Goal: Task Accomplishment & Management: Complete application form

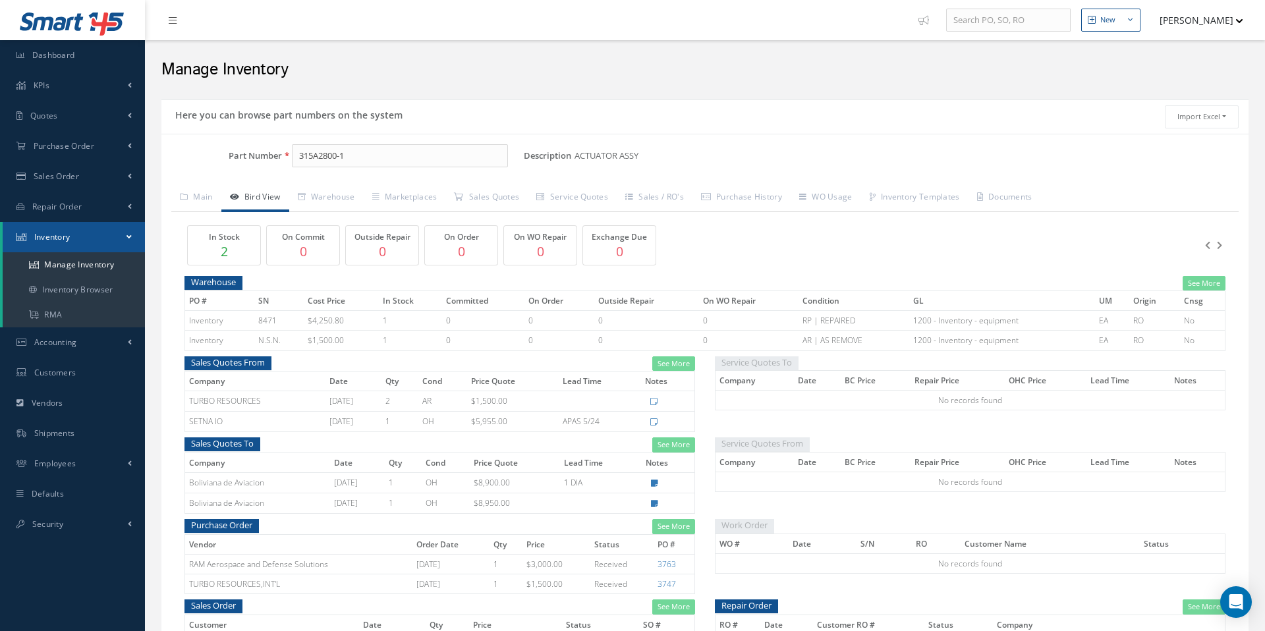
scroll to position [59, 0]
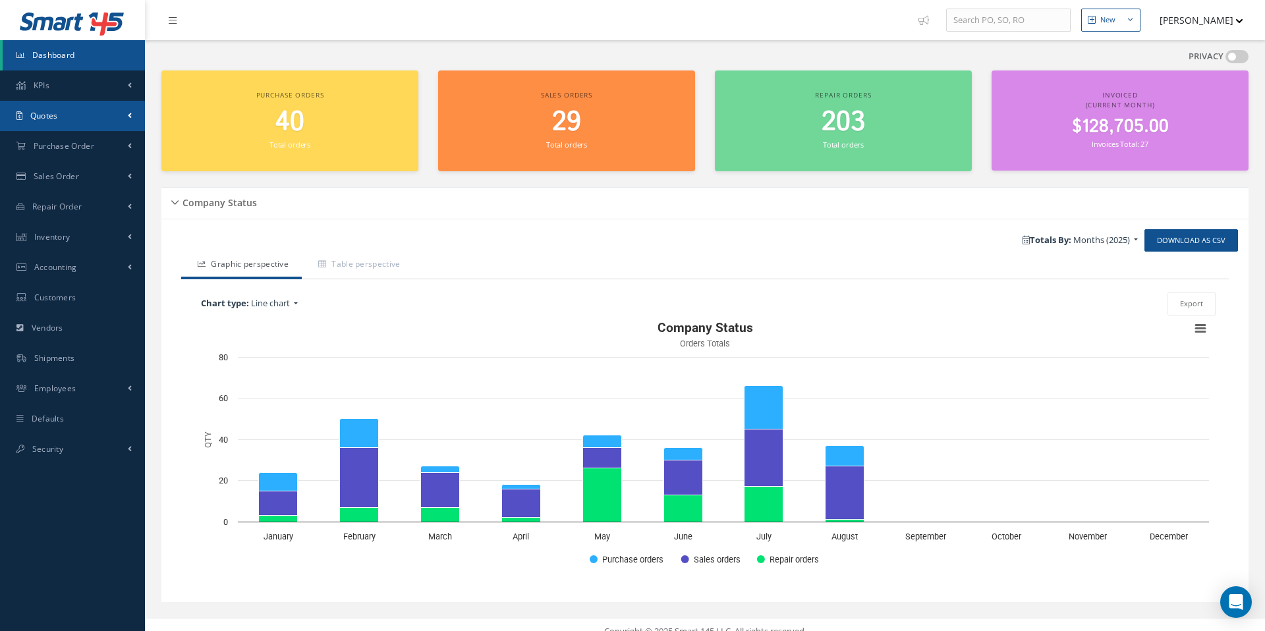
click at [45, 118] on span "Quotes" at bounding box center [44, 115] width 28 height 11
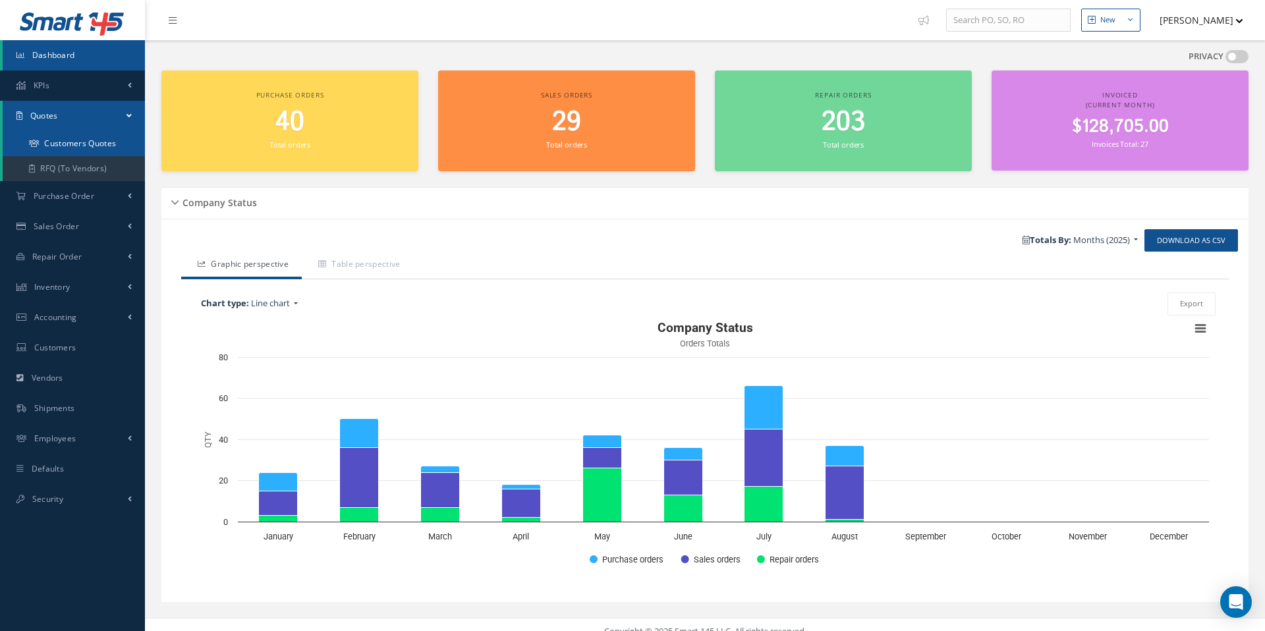
click at [100, 146] on link "Customers Quotes" at bounding box center [74, 143] width 142 height 25
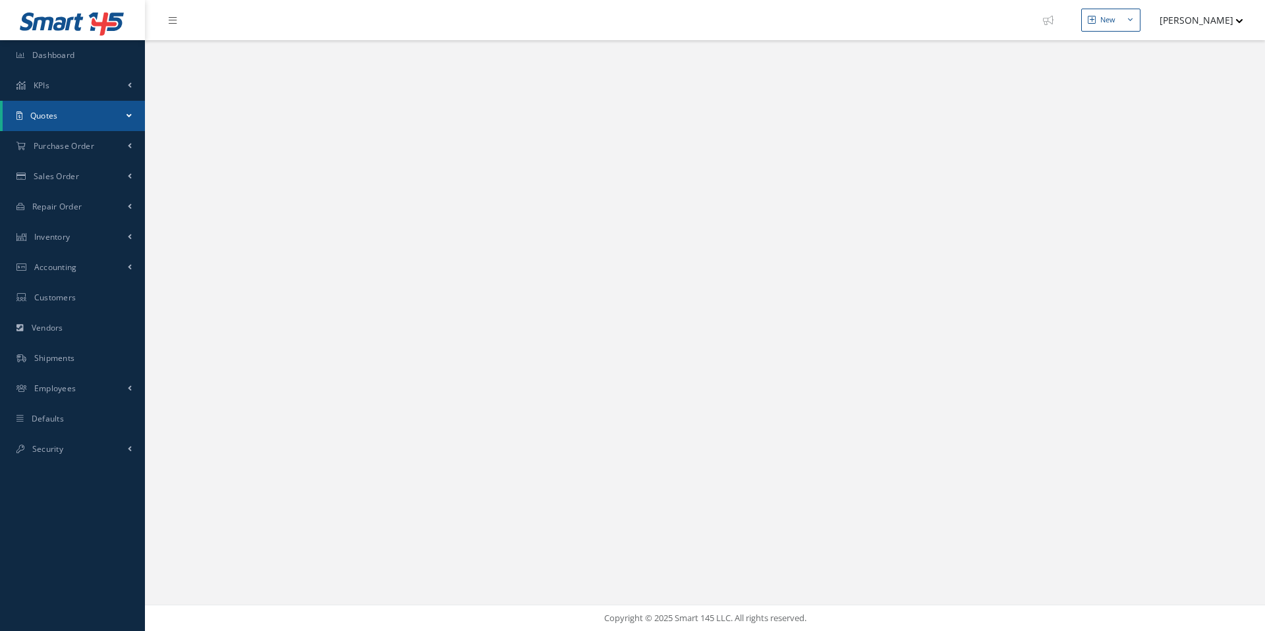
select select "25"
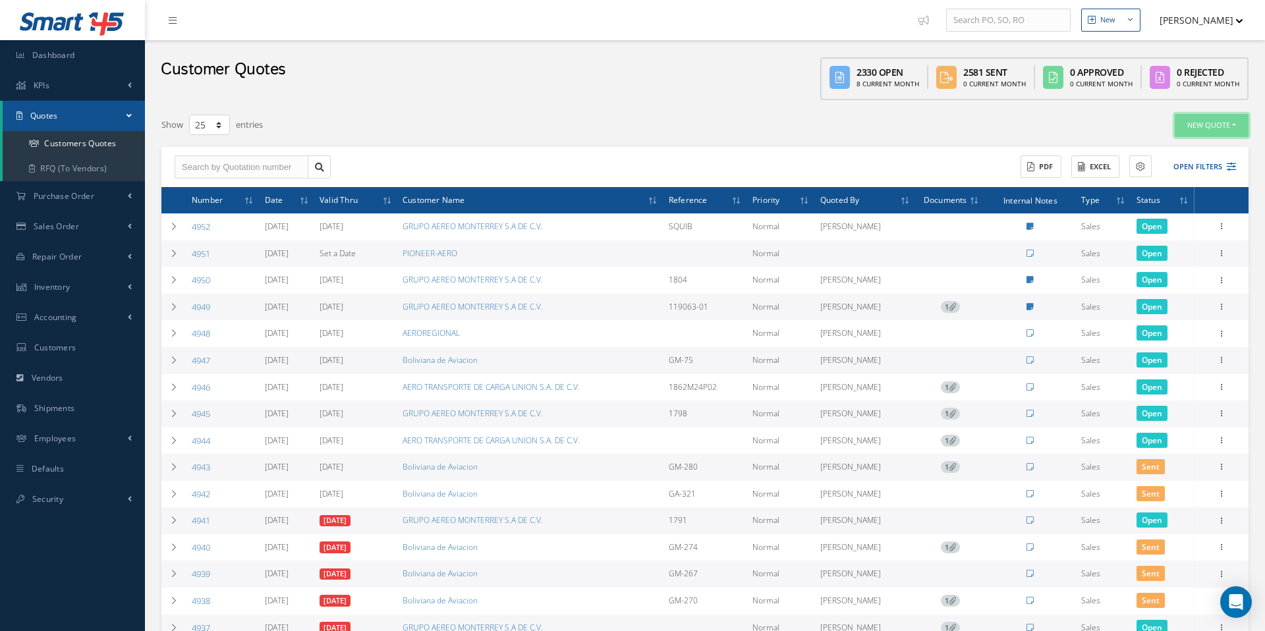
click at [1202, 128] on button "New Quote" at bounding box center [1212, 125] width 74 height 23
click at [1177, 148] on link "Sales Quote" at bounding box center [1195, 147] width 105 height 18
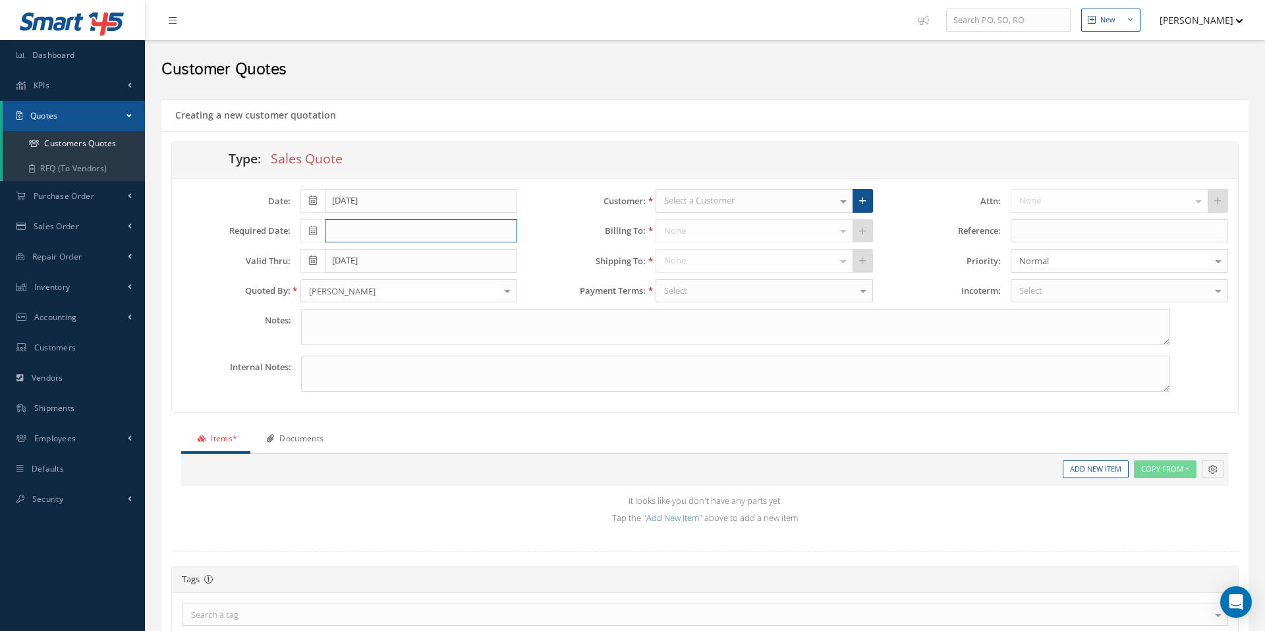
click at [355, 235] on input "text" at bounding box center [421, 231] width 193 height 24
click at [374, 378] on td "27" at bounding box center [370, 372] width 20 height 20
type input "[DATE]"
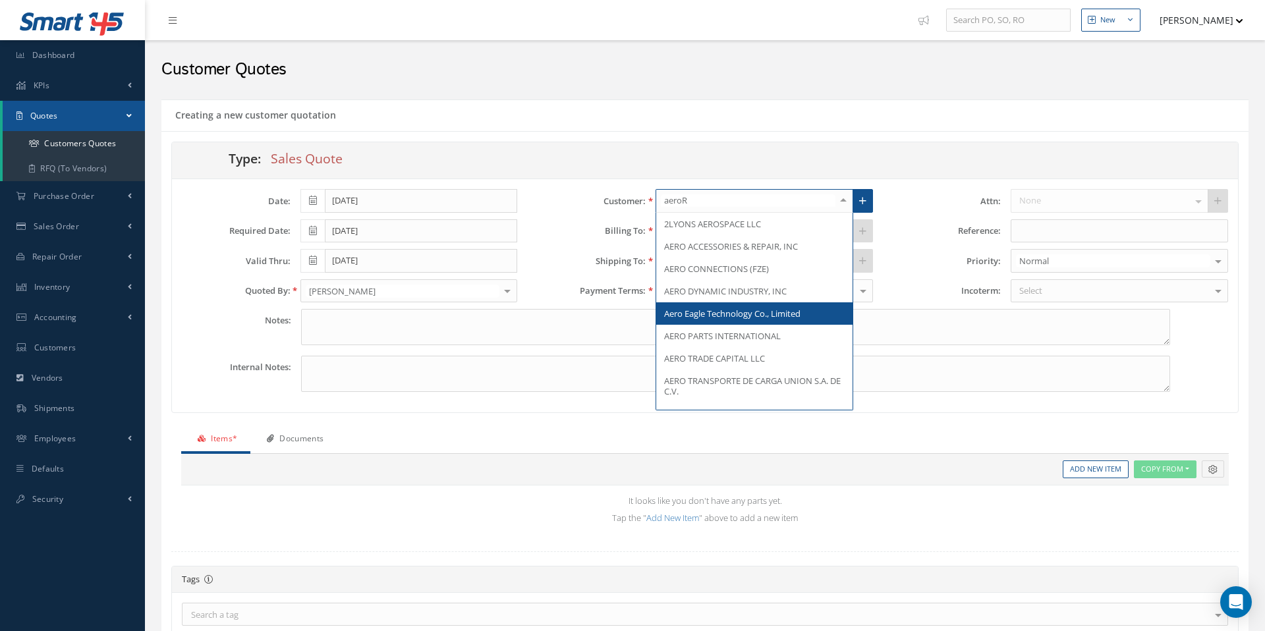
type input "aeroRE"
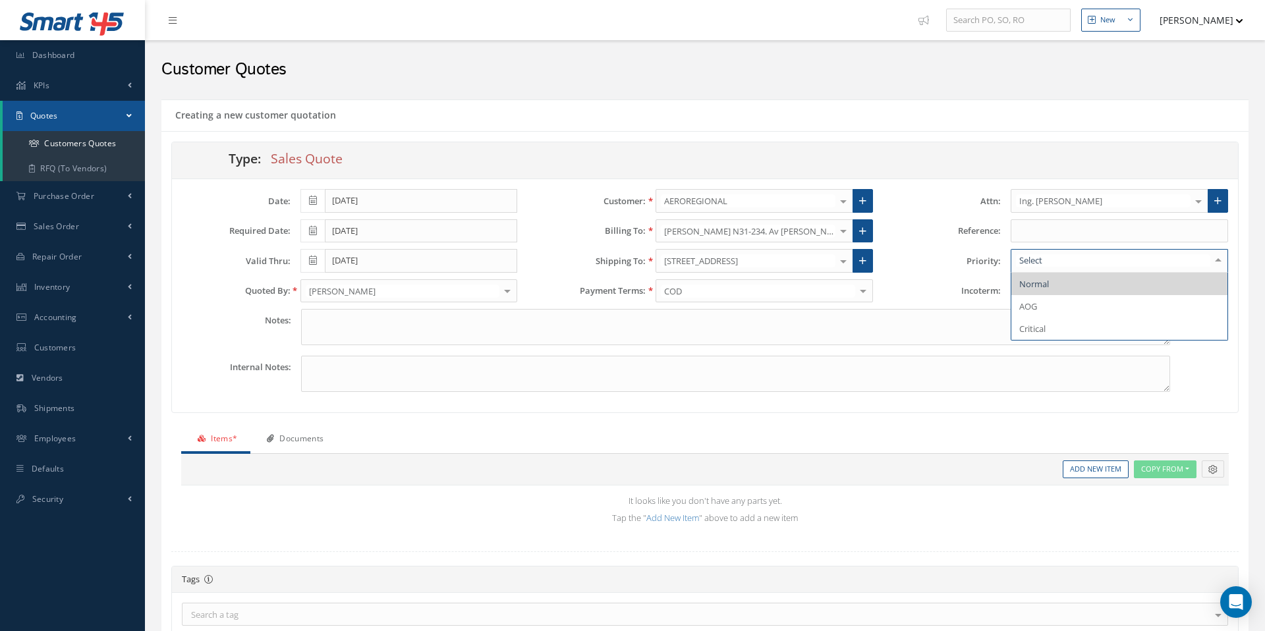
click at [1217, 262] on div at bounding box center [1218, 261] width 18 height 22
click at [1067, 322] on span "Critical" at bounding box center [1120, 329] width 216 height 22
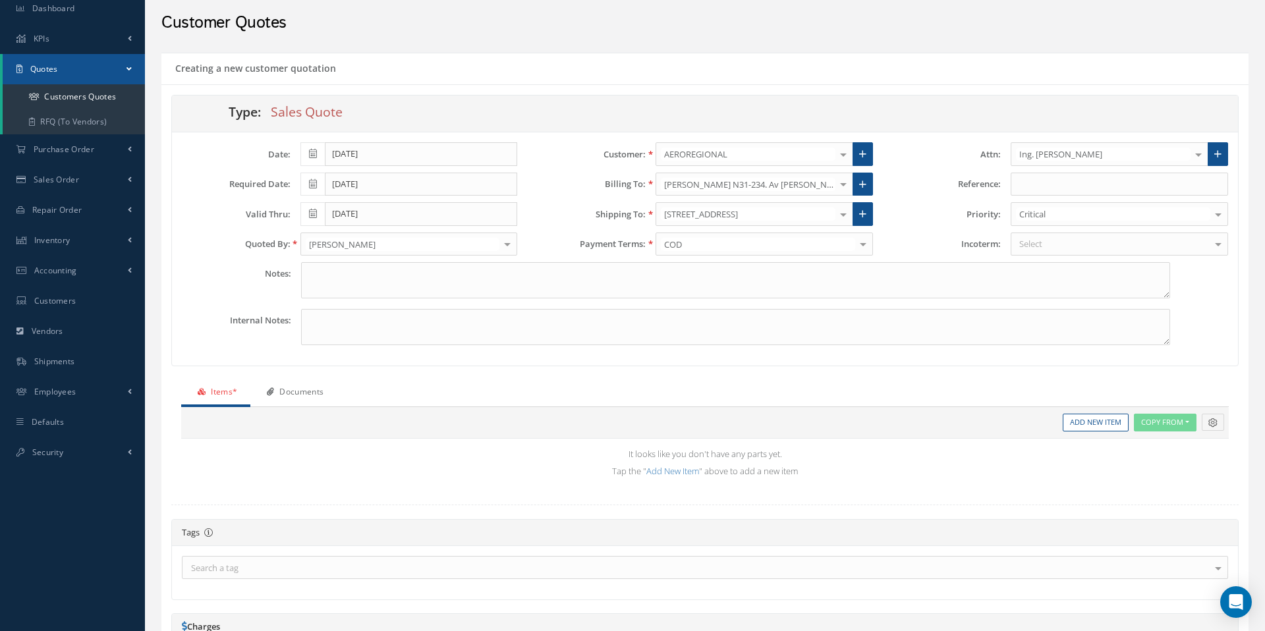
scroll to position [51, 0]
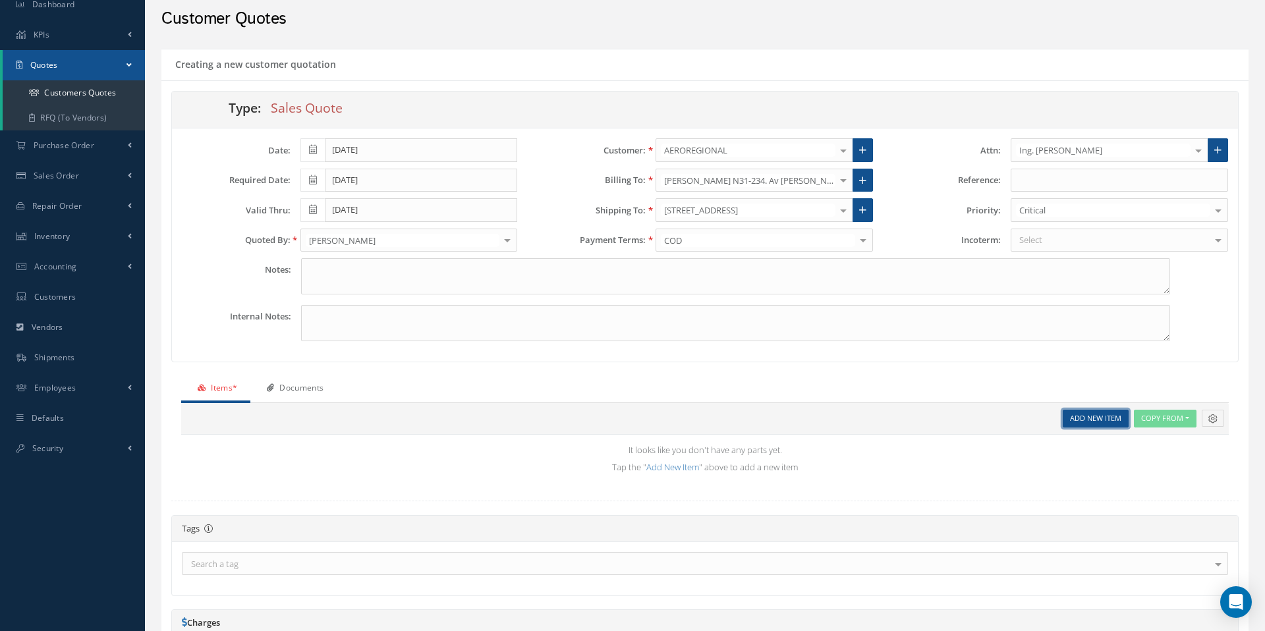
click at [1081, 414] on link "Add New Item" at bounding box center [1096, 419] width 66 height 18
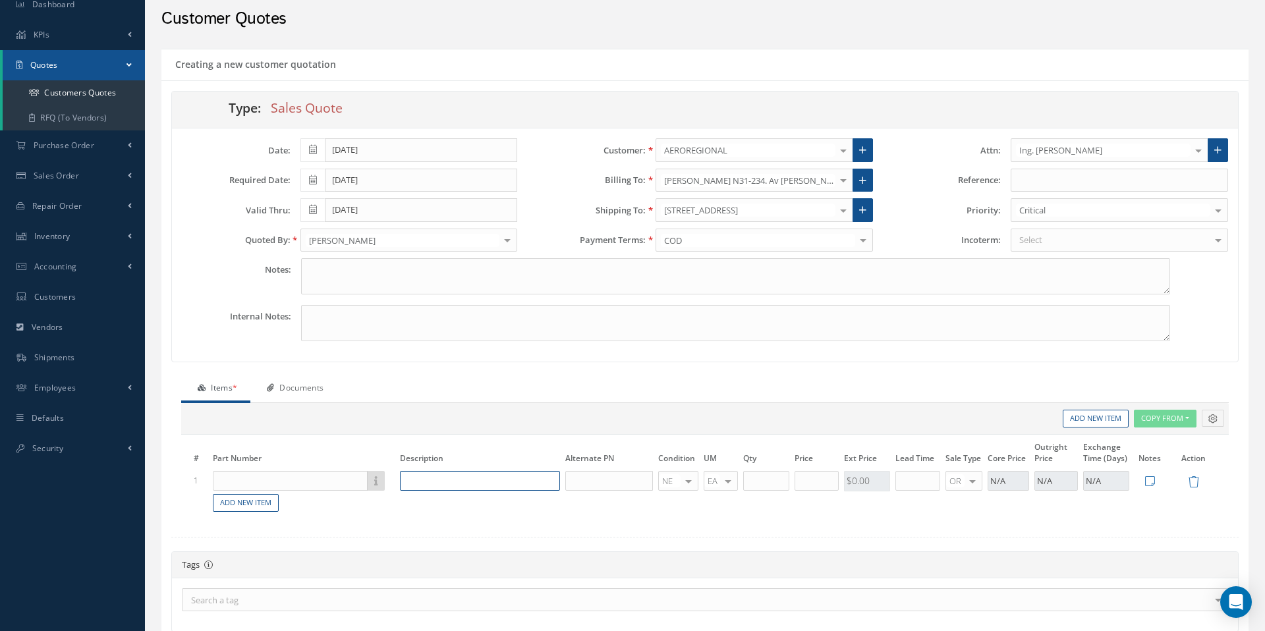
click at [448, 484] on input "text" at bounding box center [480, 481] width 160 height 20
type input "08-1-0015"
click at [252, 479] on input "text" at bounding box center [290, 481] width 155 height 20
type input "08-1-0015"
drag, startPoint x: 443, startPoint y: 477, endPoint x: 310, endPoint y: 477, distance: 133.1
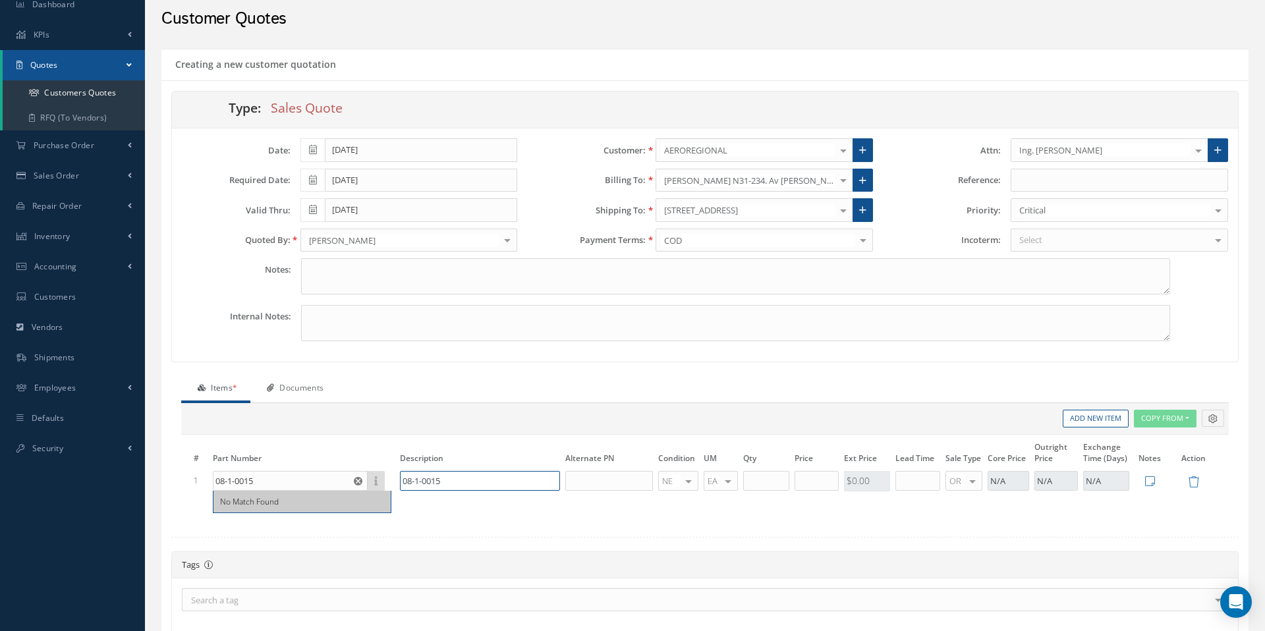
click at [310, 477] on tr "1 08-1-0015 No Match Found 08-1-0015 NE OH SV RP AR NE FN NS RE FP BER N/A INSP…" at bounding box center [705, 481] width 1028 height 23
type input "HYDROLOCK ACTUATOR"
click at [689, 483] on div at bounding box center [689, 481] width 18 height 19
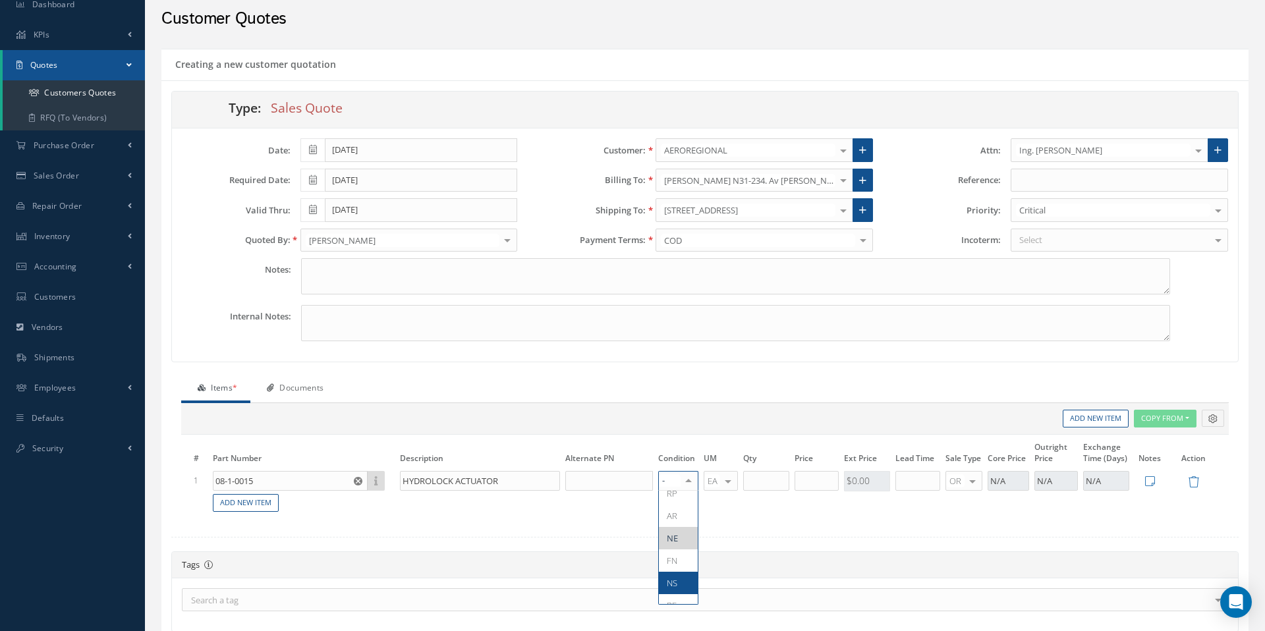
click at [680, 582] on span "NS" at bounding box center [678, 583] width 39 height 22
click at [771, 477] on input "text" at bounding box center [766, 481] width 46 height 20
type input "5"
type input "$950"
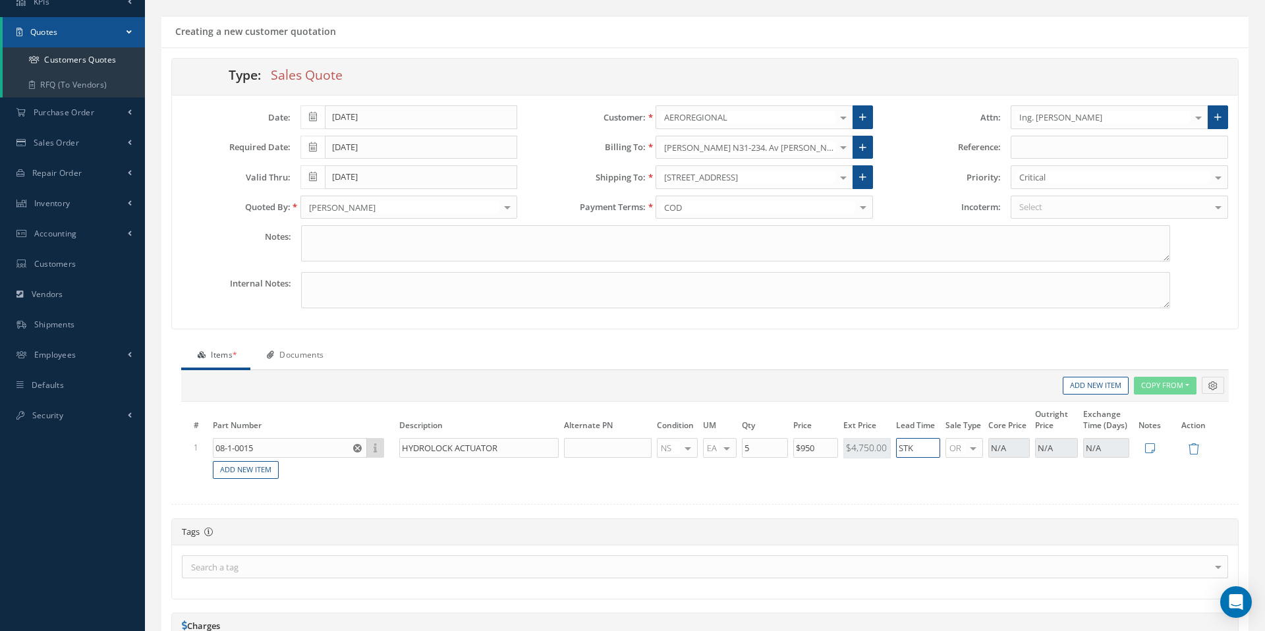
scroll to position [0, 0]
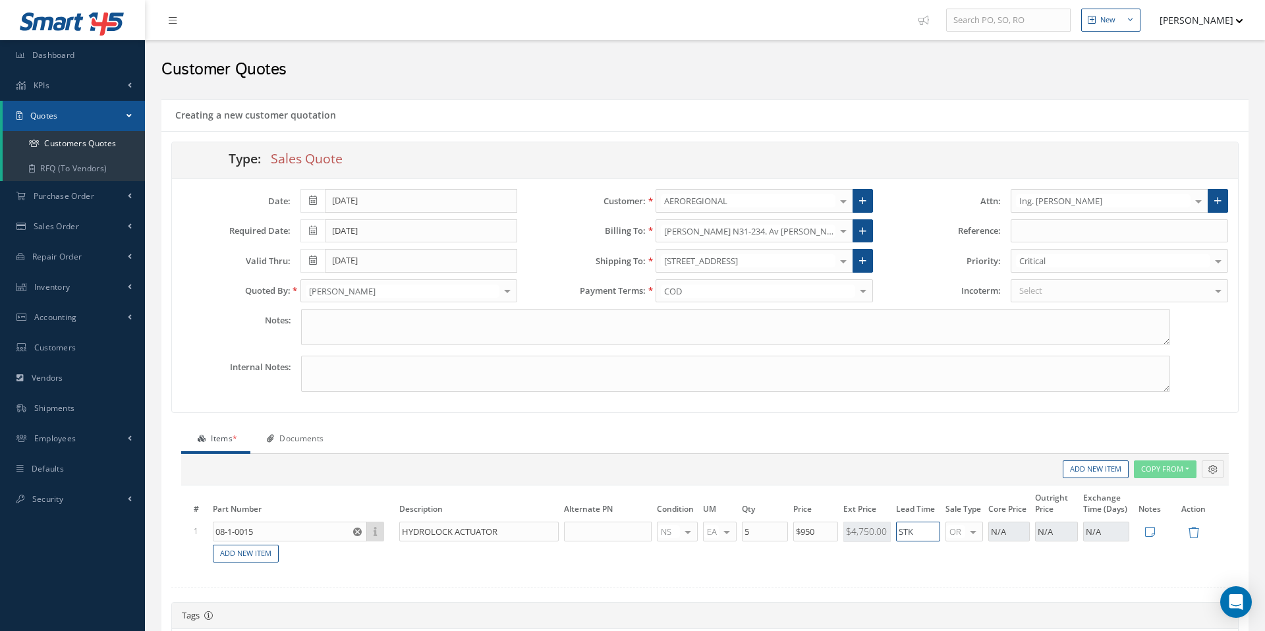
type input "STK"
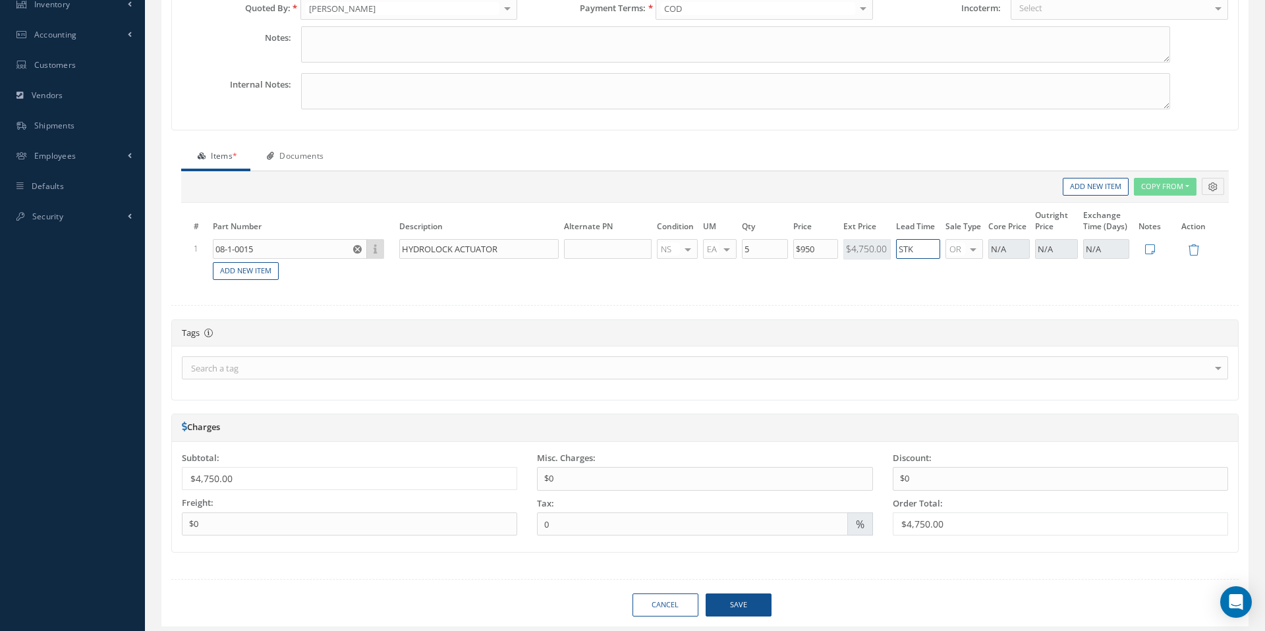
scroll to position [320, 0]
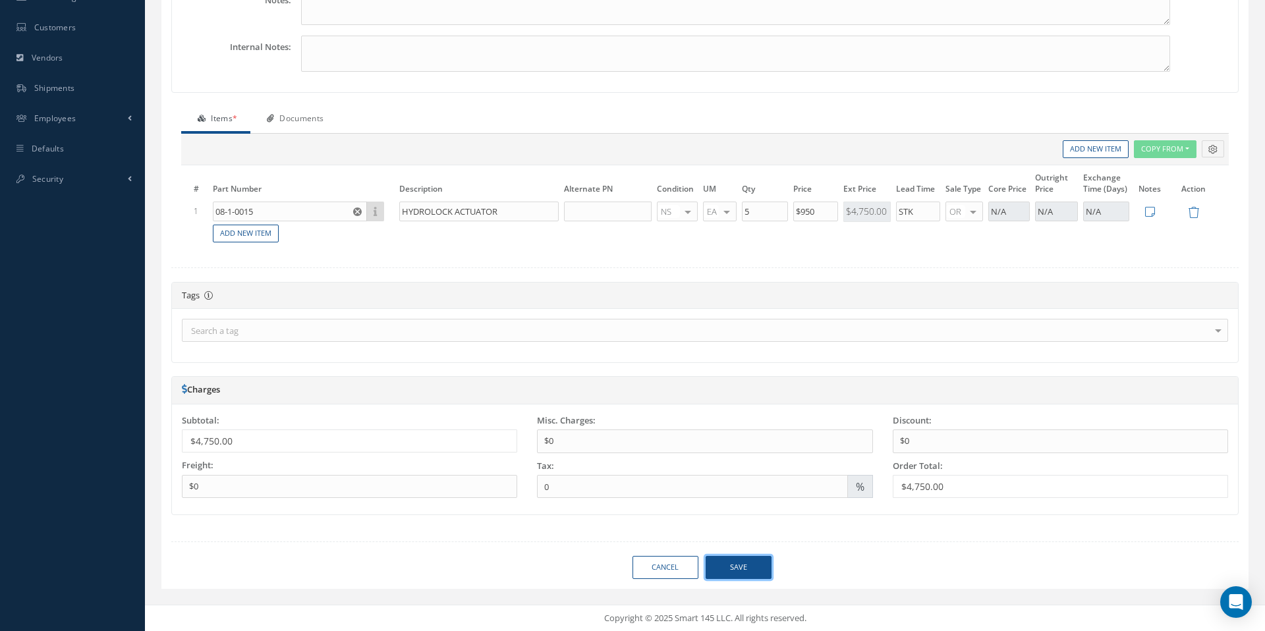
click at [745, 567] on button "Save" at bounding box center [739, 567] width 66 height 23
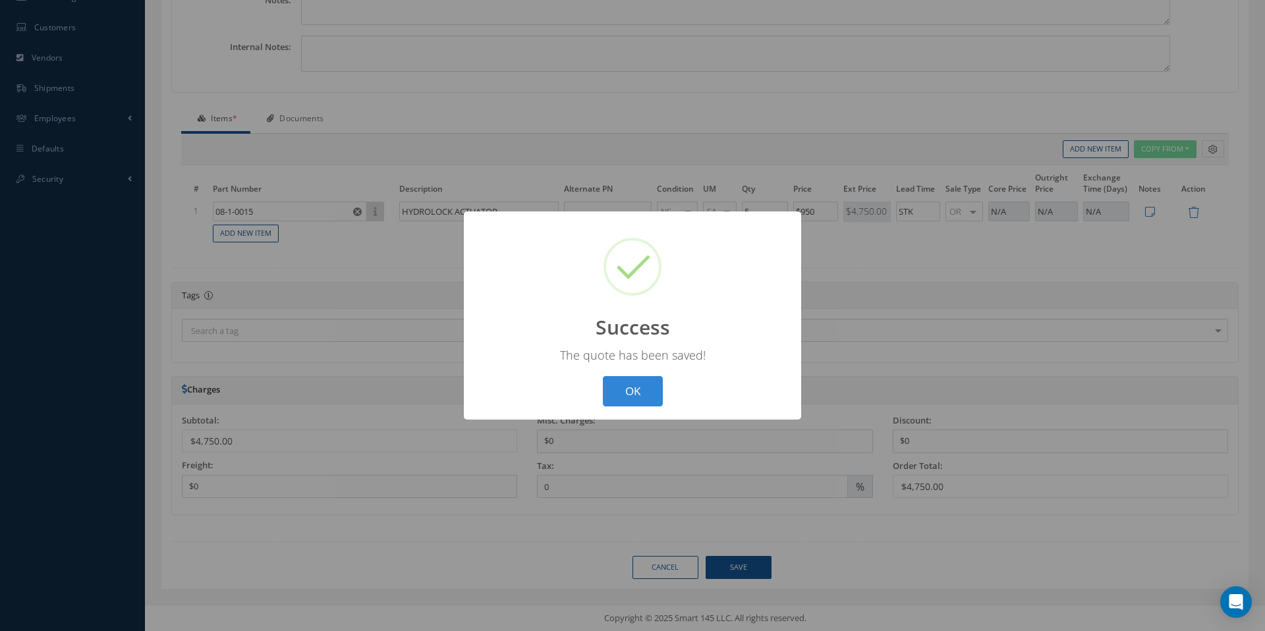
click at [626, 388] on button "OK" at bounding box center [633, 391] width 60 height 31
select select "25"
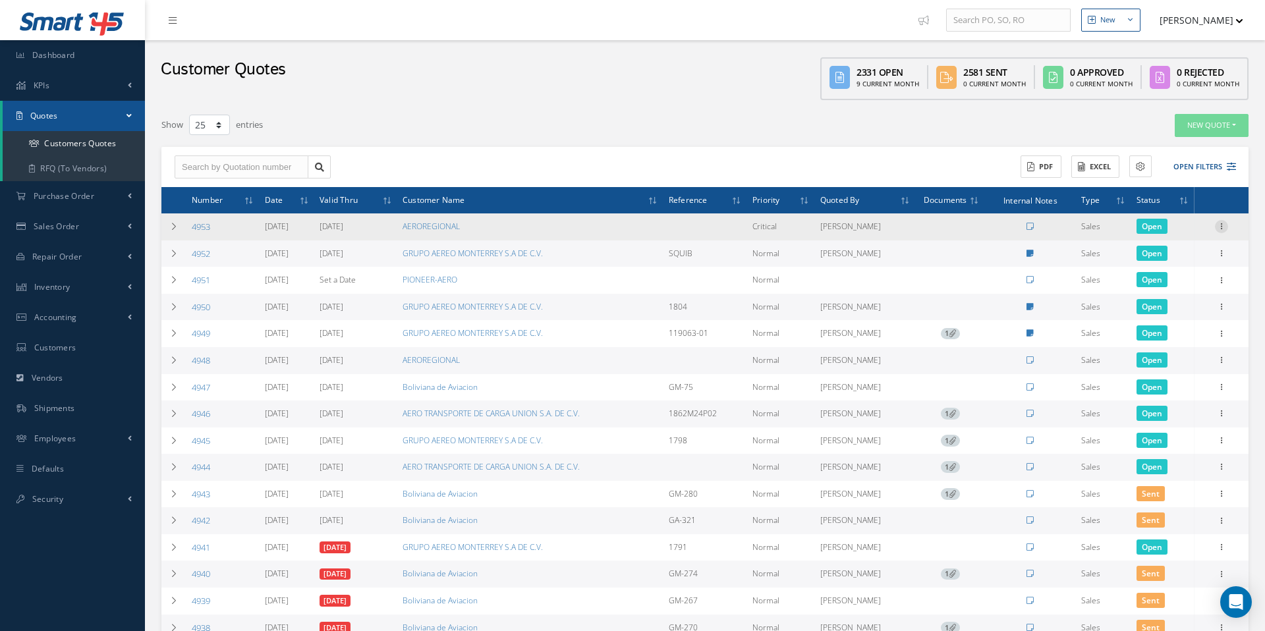
click at [1226, 226] on icon at bounding box center [1221, 225] width 13 height 11
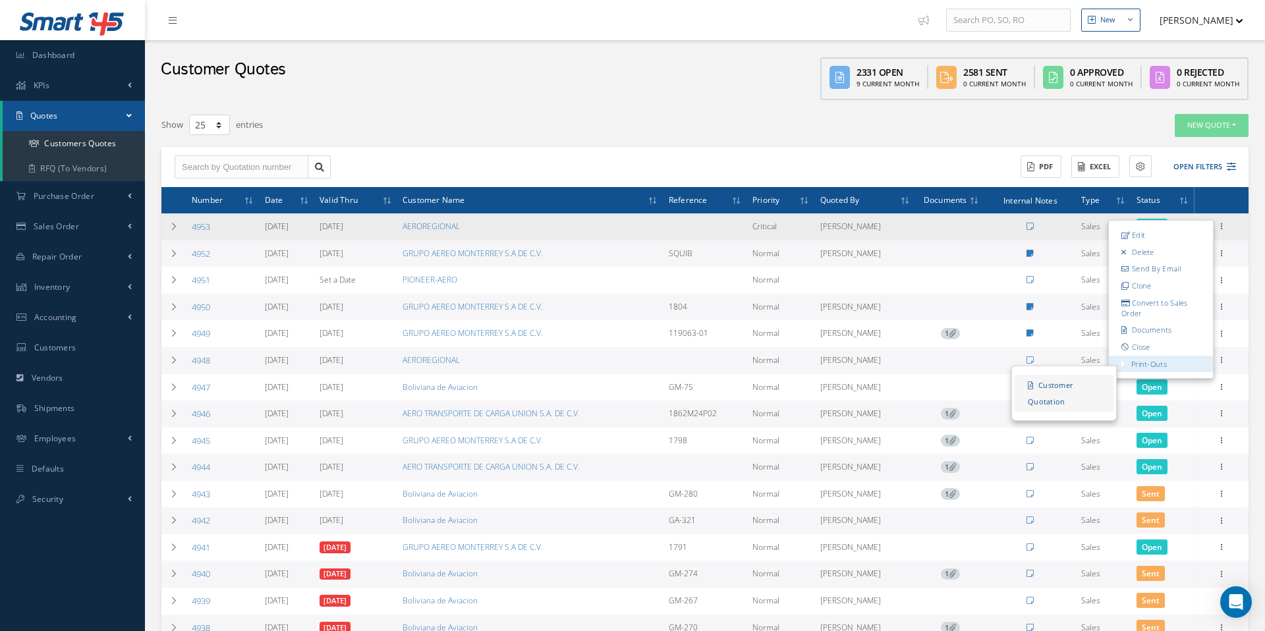
click at [1062, 407] on link "Customer Quotation" at bounding box center [1064, 393] width 99 height 37
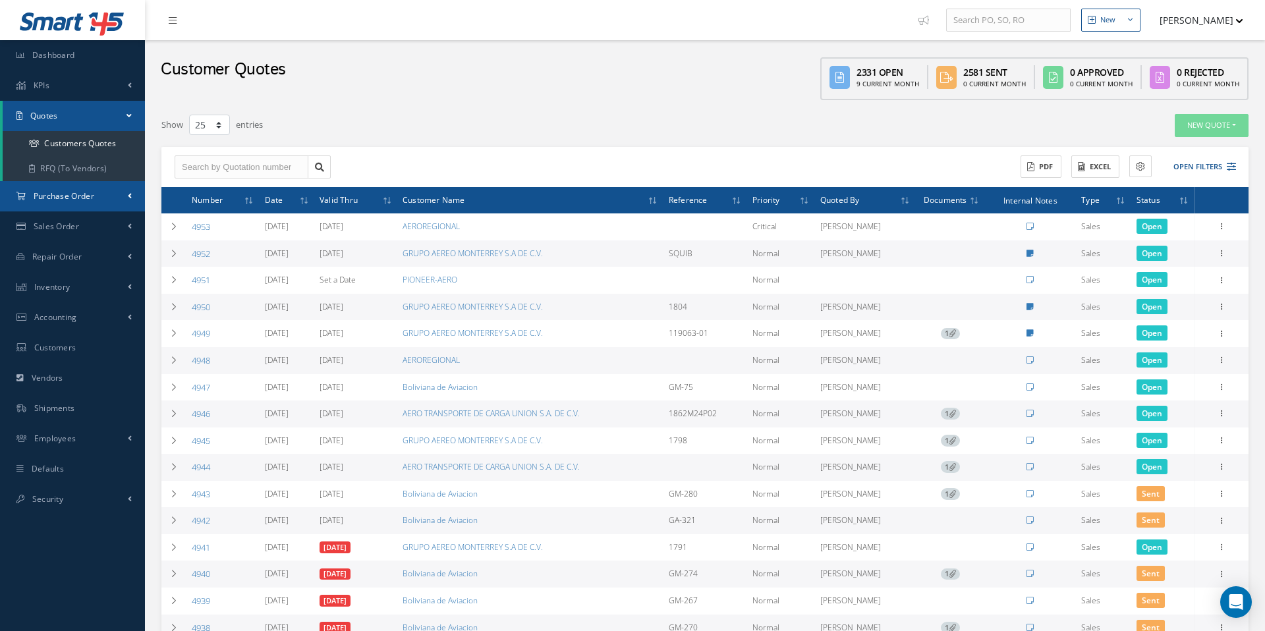
click at [60, 203] on link "Purchase Order" at bounding box center [72, 196] width 145 height 30
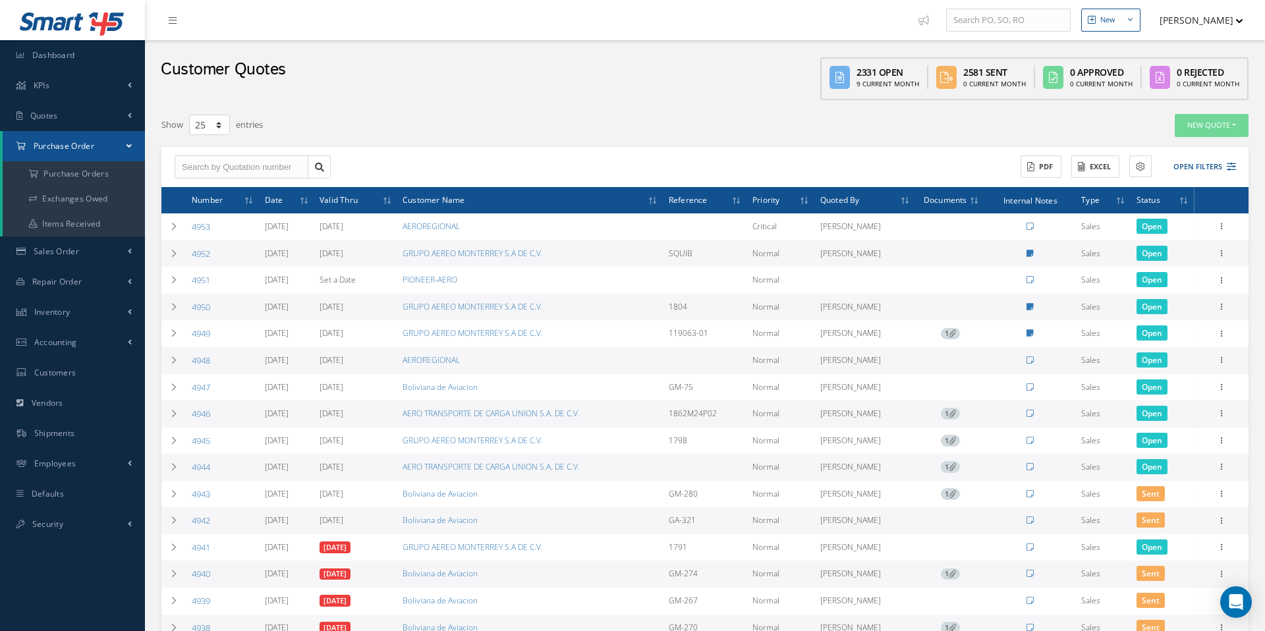
click at [82, 150] on span "Purchase Order" at bounding box center [64, 145] width 61 height 11
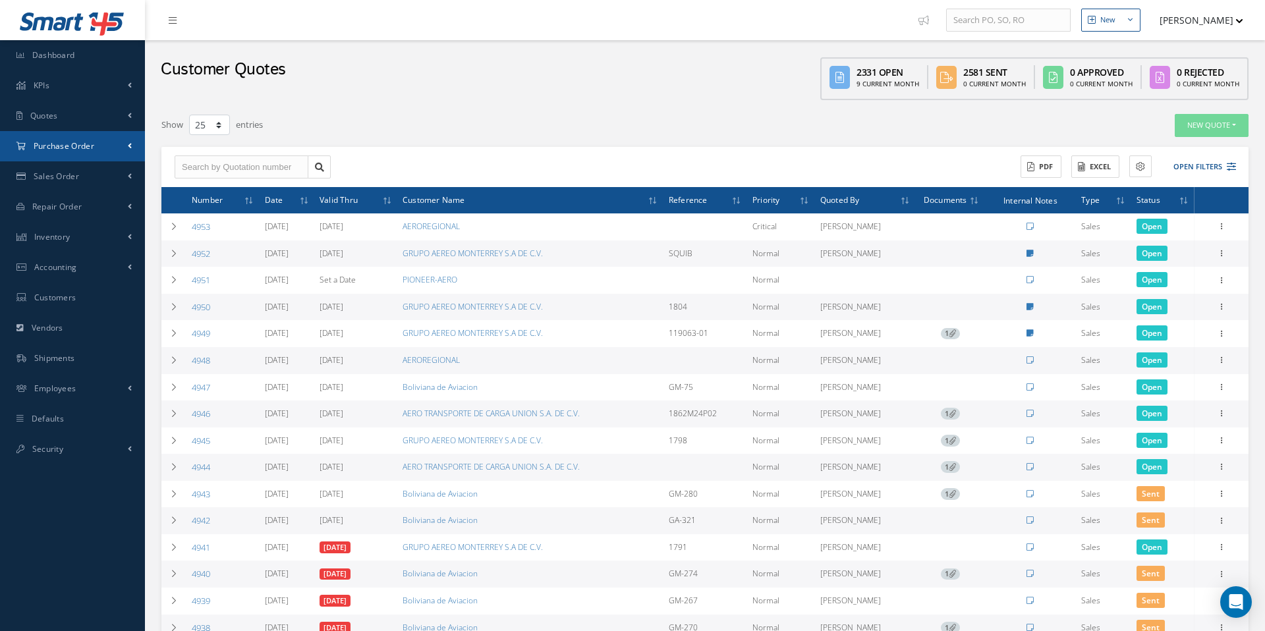
click at [86, 152] on link "Purchase Order" at bounding box center [72, 146] width 145 height 30
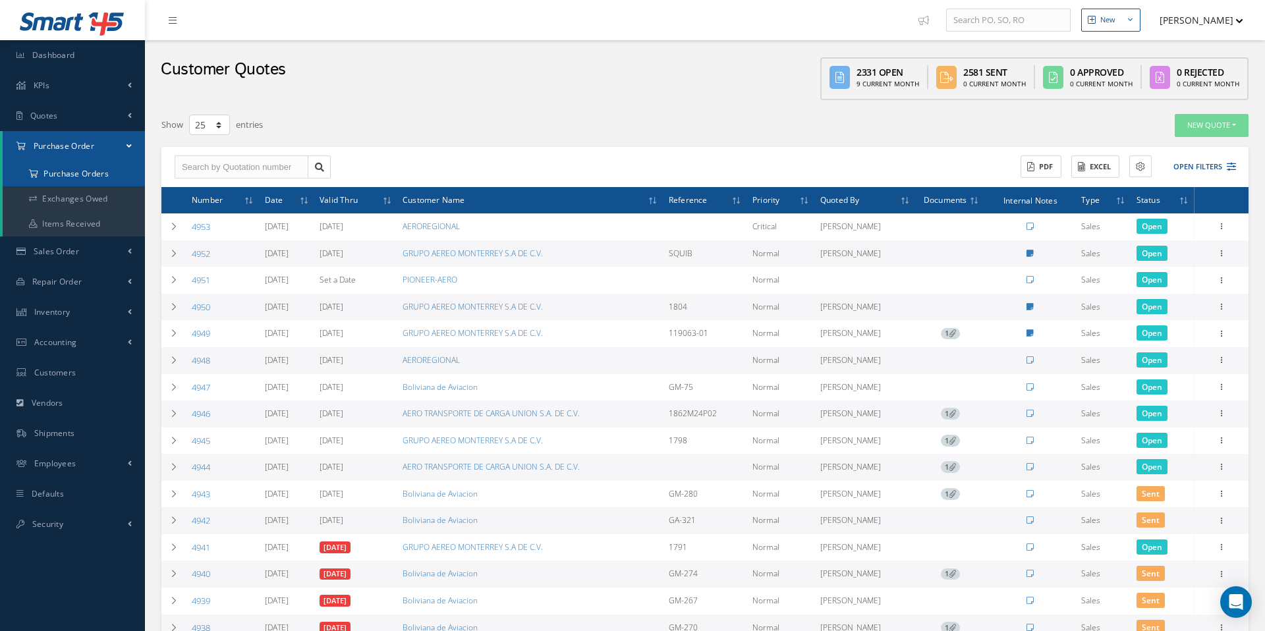
click at [62, 176] on a=1&status_id=2&status_id=3&status_id=5&collapsedFilters"] "Purchase Orders" at bounding box center [74, 173] width 142 height 25
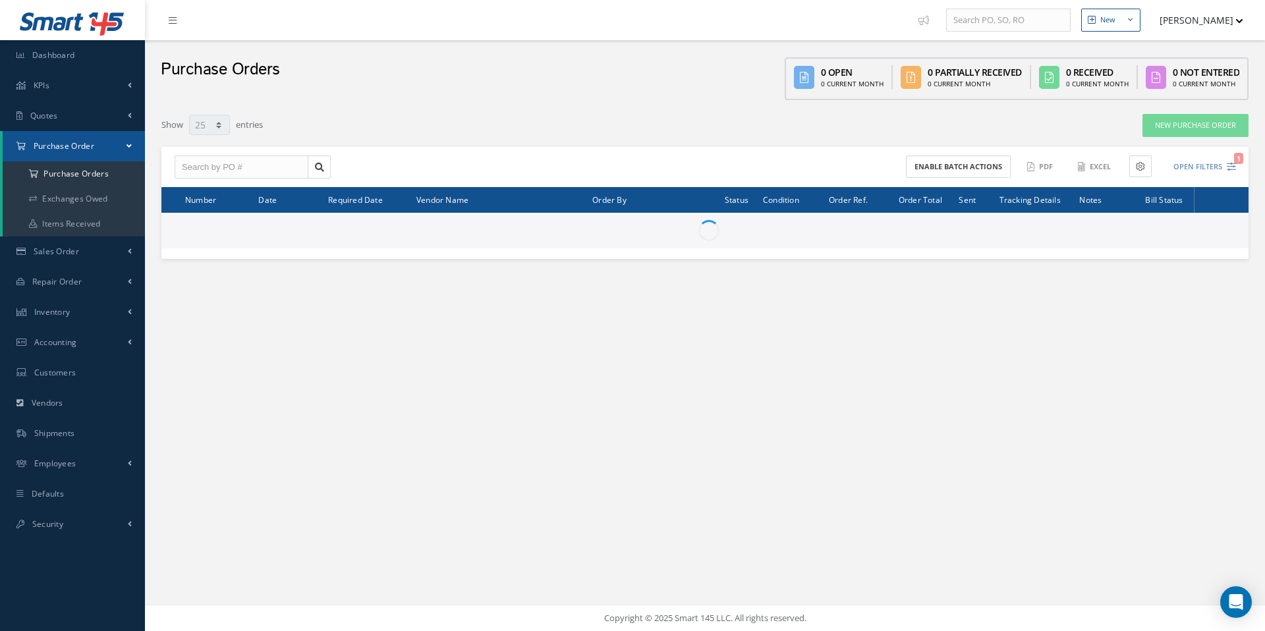
select select "25"
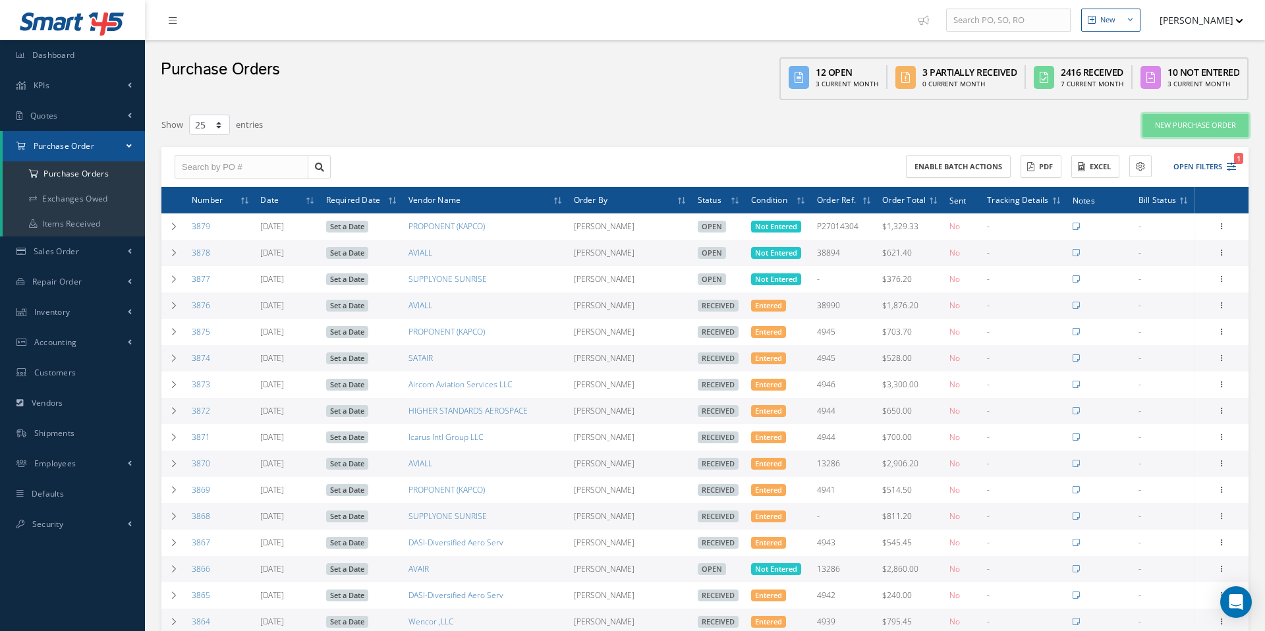
click at [1193, 125] on link "New Purchase Order" at bounding box center [1196, 125] width 106 height 23
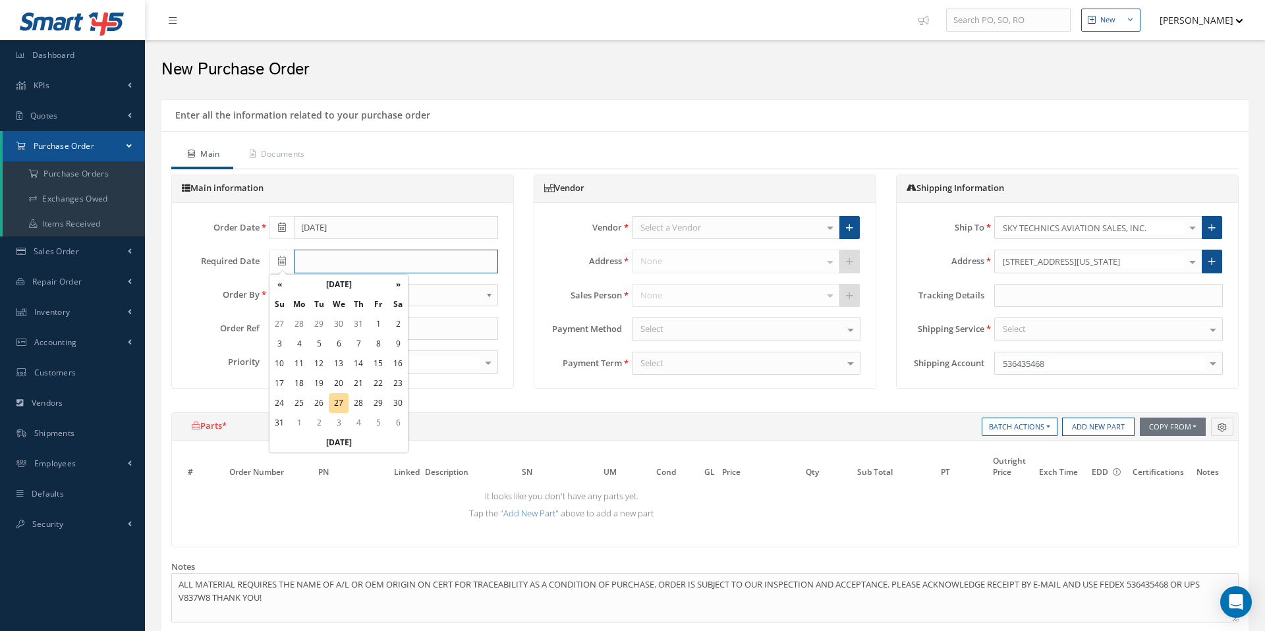
click at [319, 262] on input "text" at bounding box center [396, 262] width 204 height 24
click at [364, 404] on td "28" at bounding box center [359, 403] width 20 height 20
type input "[DATE]"
click at [289, 328] on input "text" at bounding box center [384, 329] width 228 height 24
type input "PENDING"
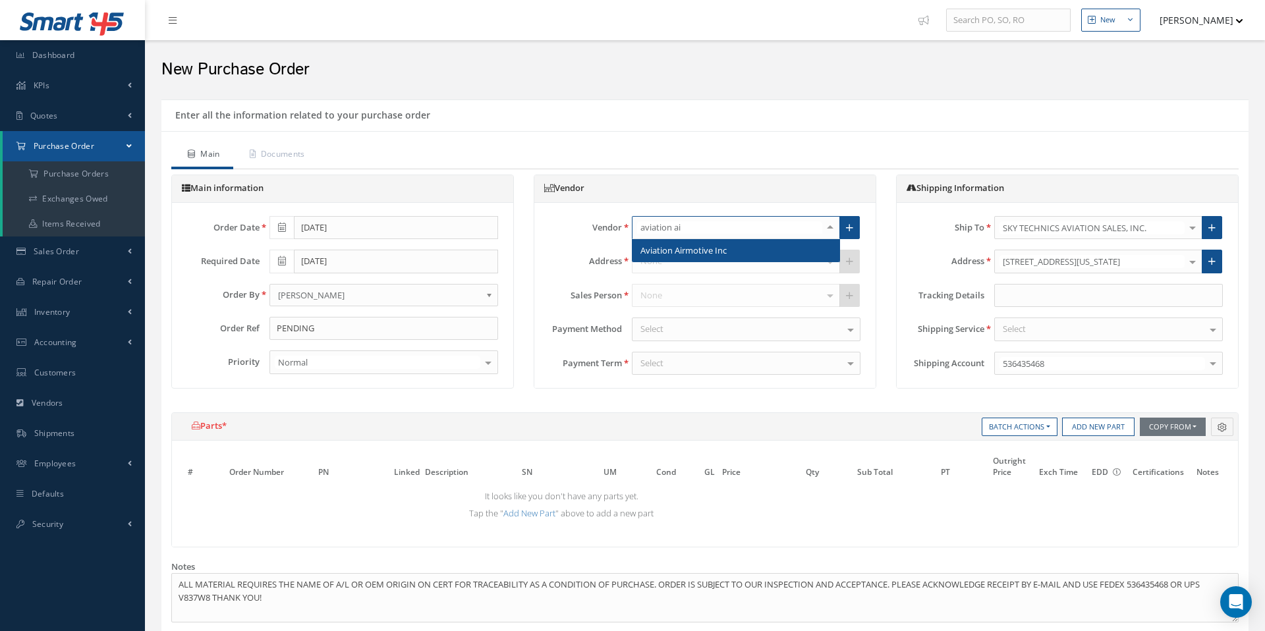
type input "aviation air"
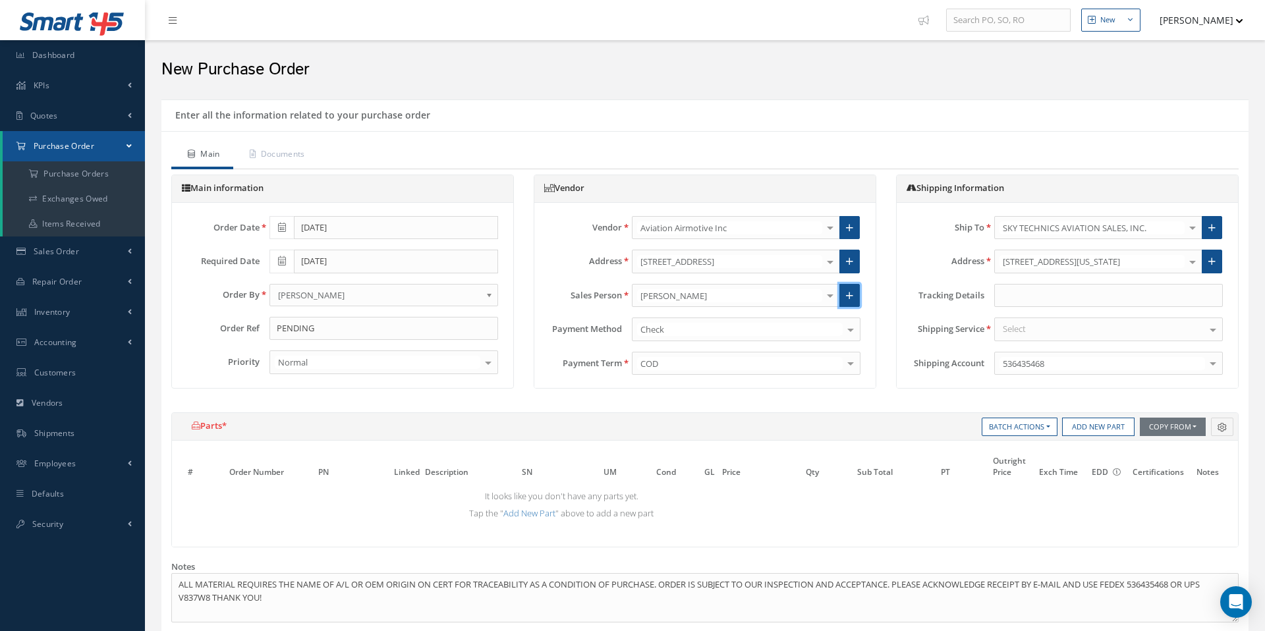
click at [852, 292] on icon at bounding box center [849, 295] width 7 height 9
radio input "true"
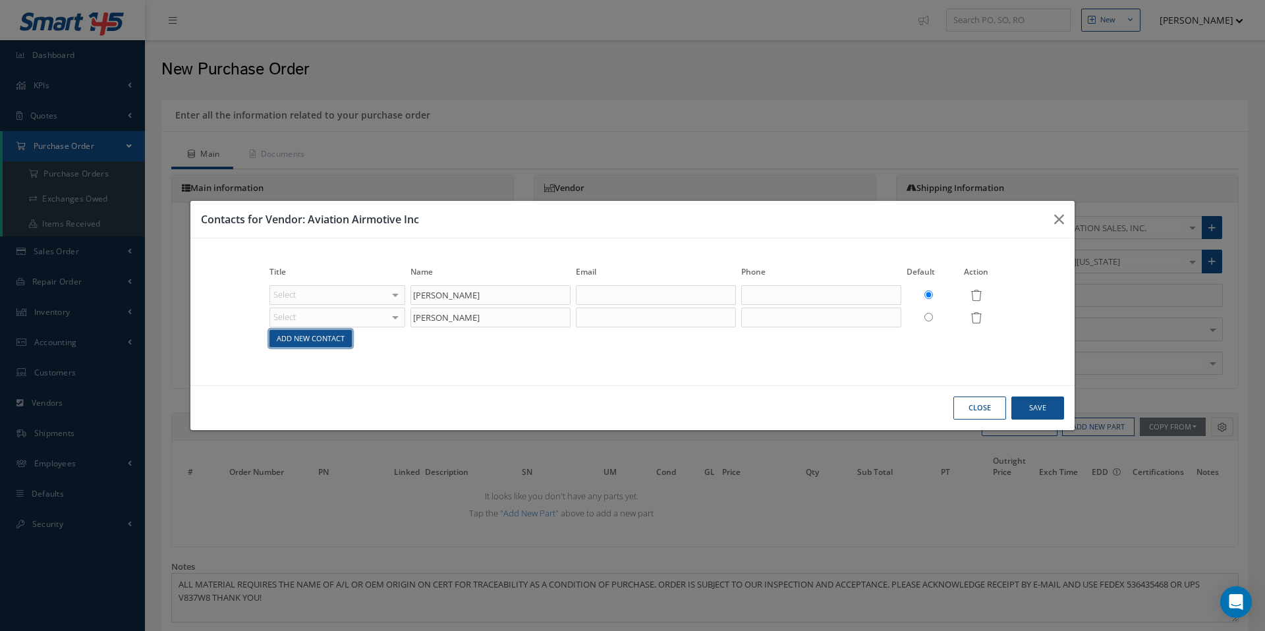
click at [345, 337] on link "Add New Contact" at bounding box center [311, 339] width 82 height 18
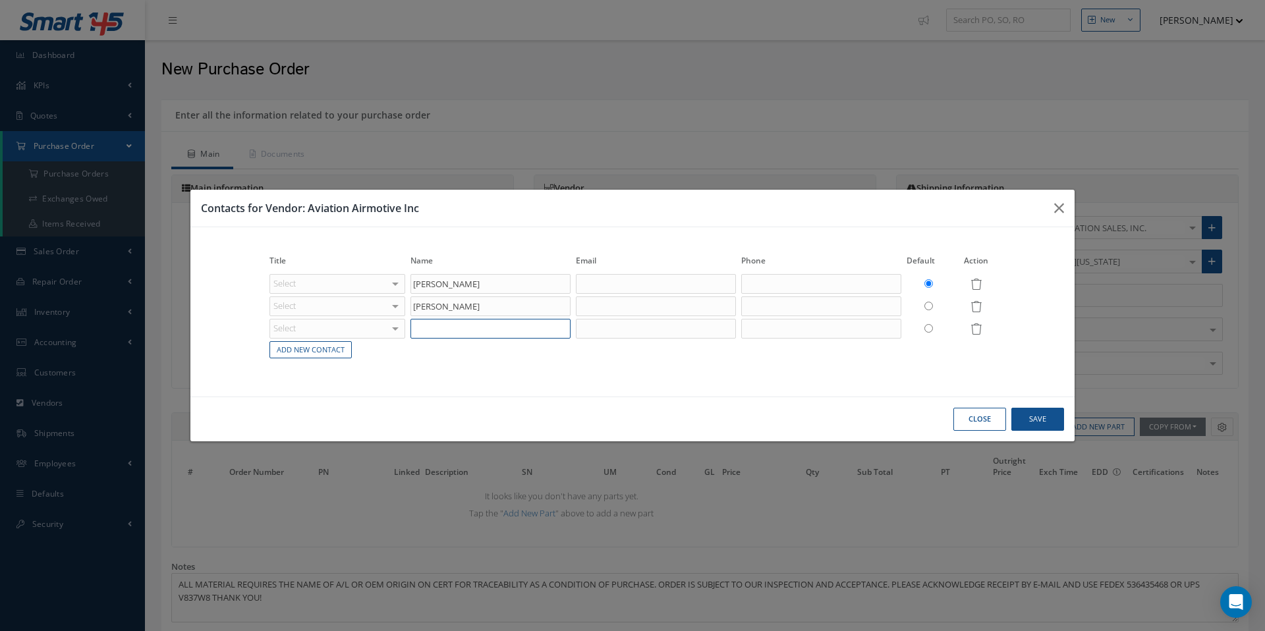
click at [448, 328] on input "text" at bounding box center [491, 329] width 160 height 20
paste input "[PERSON_NAME]"
type input "[PERSON_NAME]"
click at [1033, 417] on button "Save" at bounding box center [1038, 419] width 53 height 23
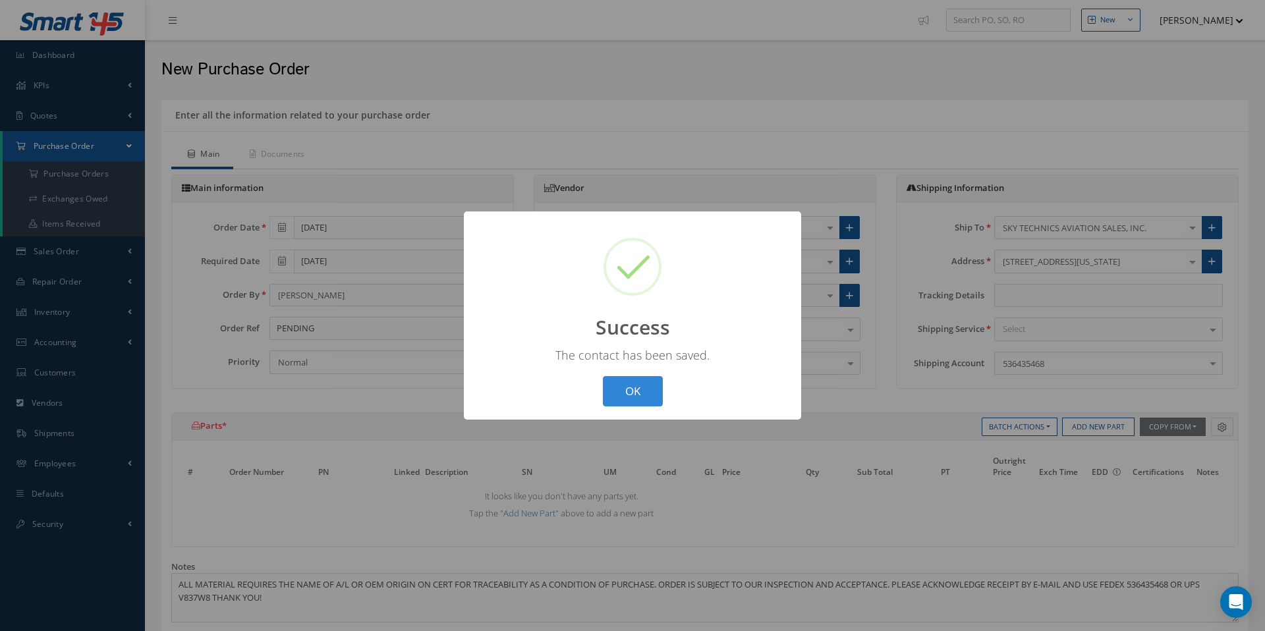
drag, startPoint x: 644, startPoint y: 394, endPoint x: 660, endPoint y: 394, distance: 15.8
click at [645, 394] on button "OK" at bounding box center [633, 391] width 60 height 31
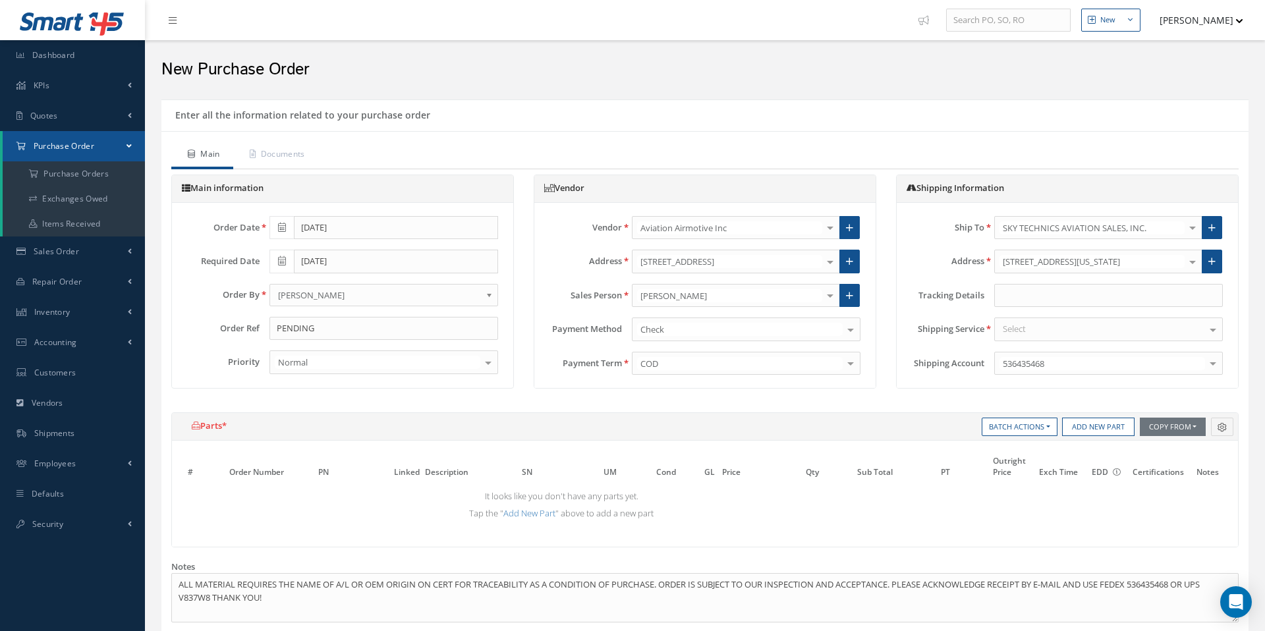
click at [1217, 331] on div at bounding box center [1213, 329] width 18 height 22
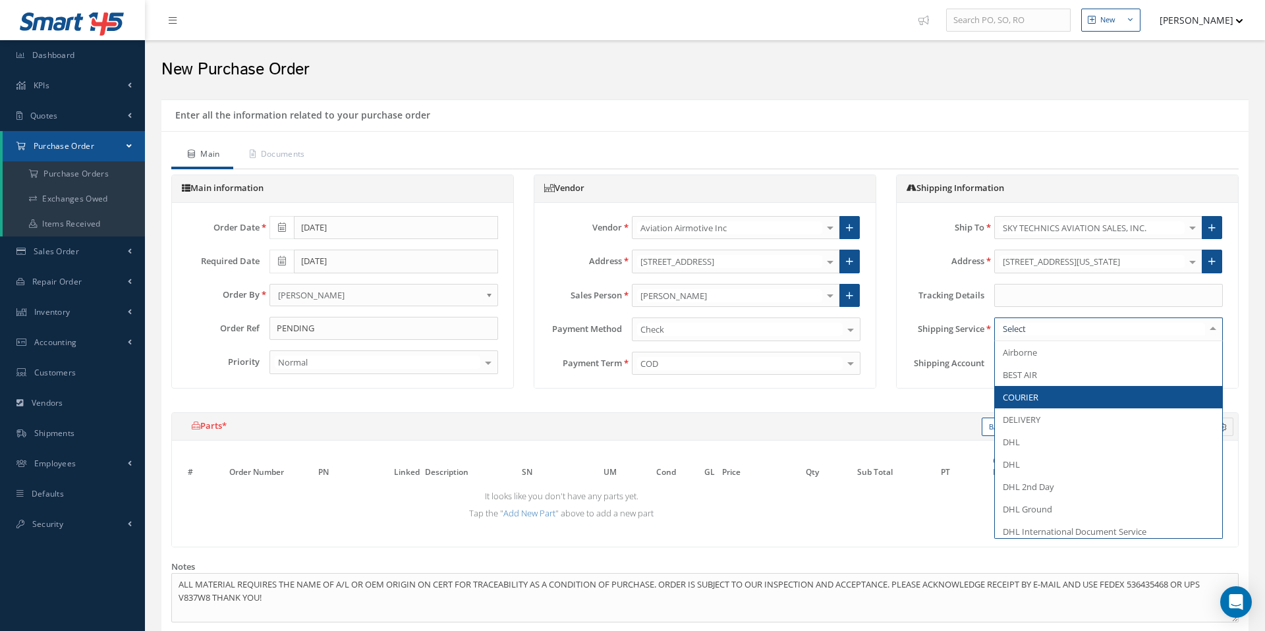
click at [1049, 396] on span "COURIER" at bounding box center [1108, 397] width 227 height 22
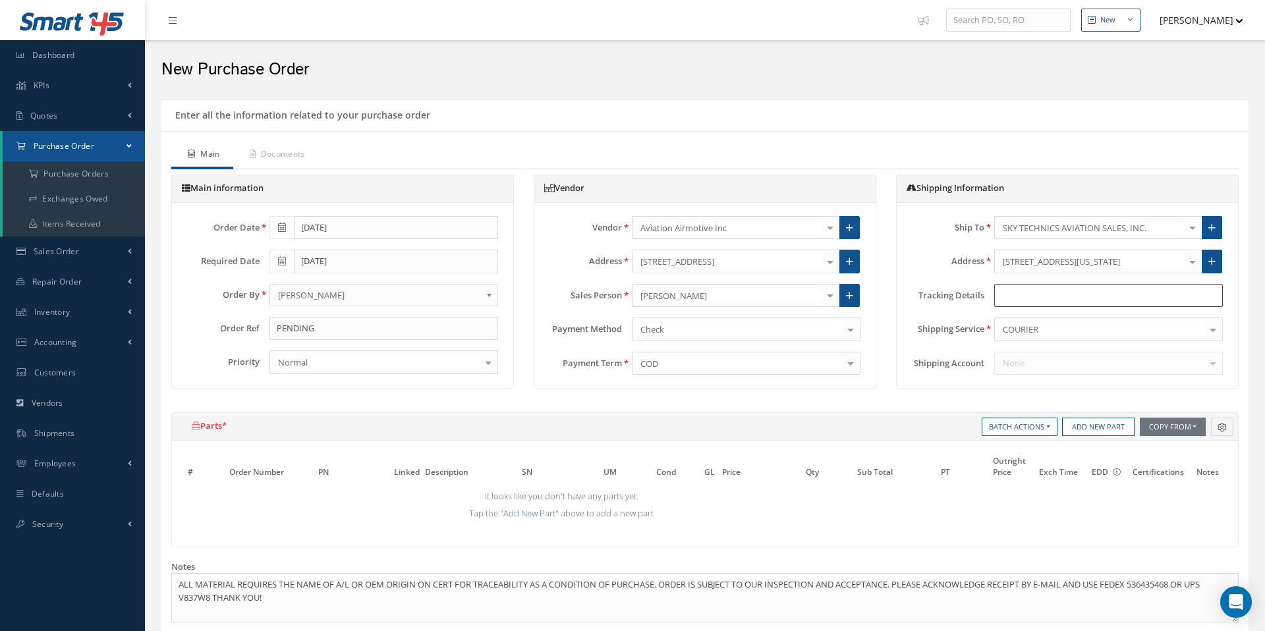
click at [1013, 299] on input "text" at bounding box center [1109, 296] width 228 height 24
type input "p"
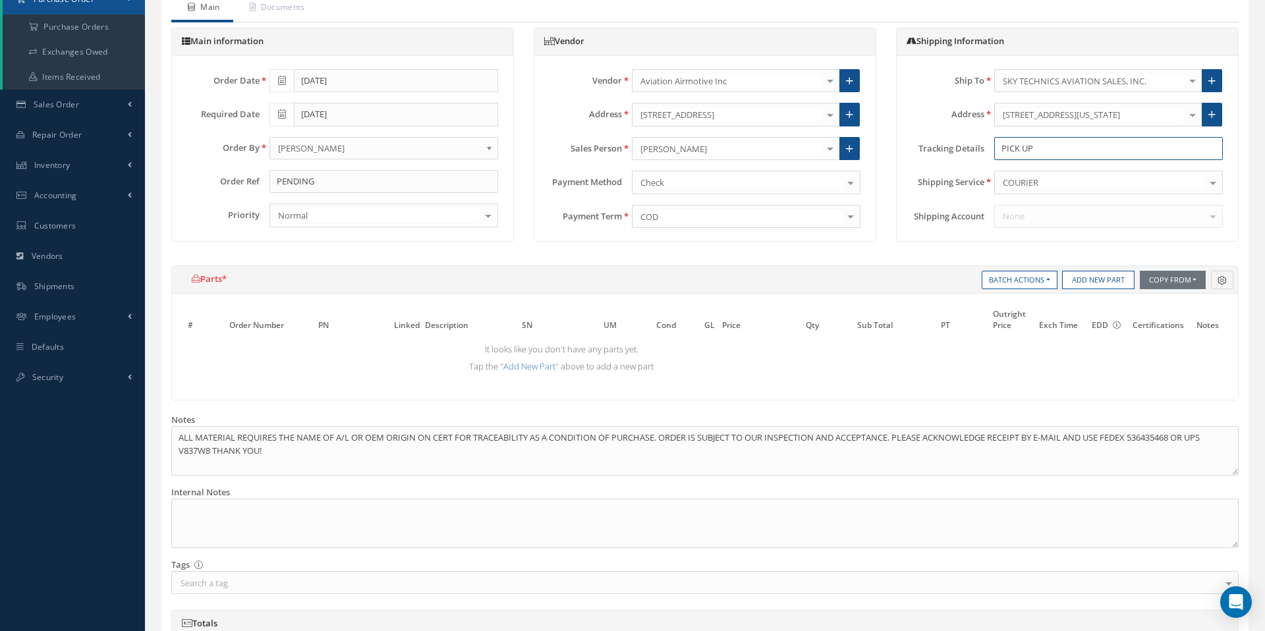
scroll to position [134, 0]
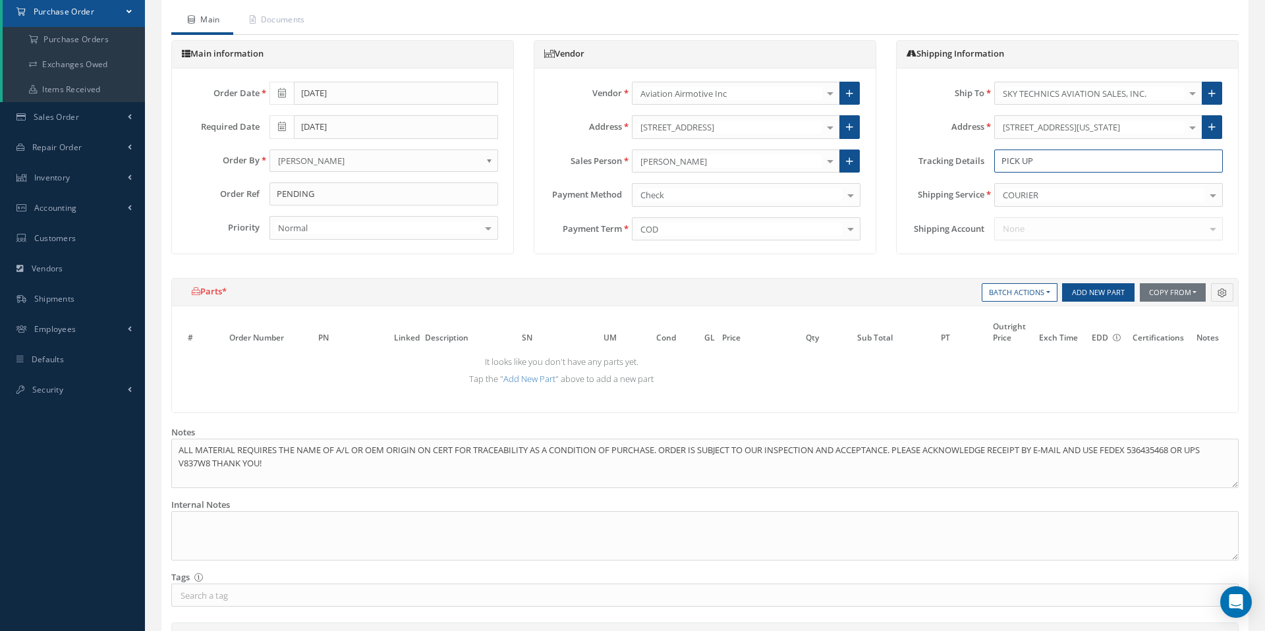
type input "PICK UP"
drag, startPoint x: 1114, startPoint y: 291, endPoint x: 904, endPoint y: 301, distance: 211.1
click at [1114, 291] on button "Add New Part" at bounding box center [1098, 292] width 72 height 18
select select "5"
select select "1"
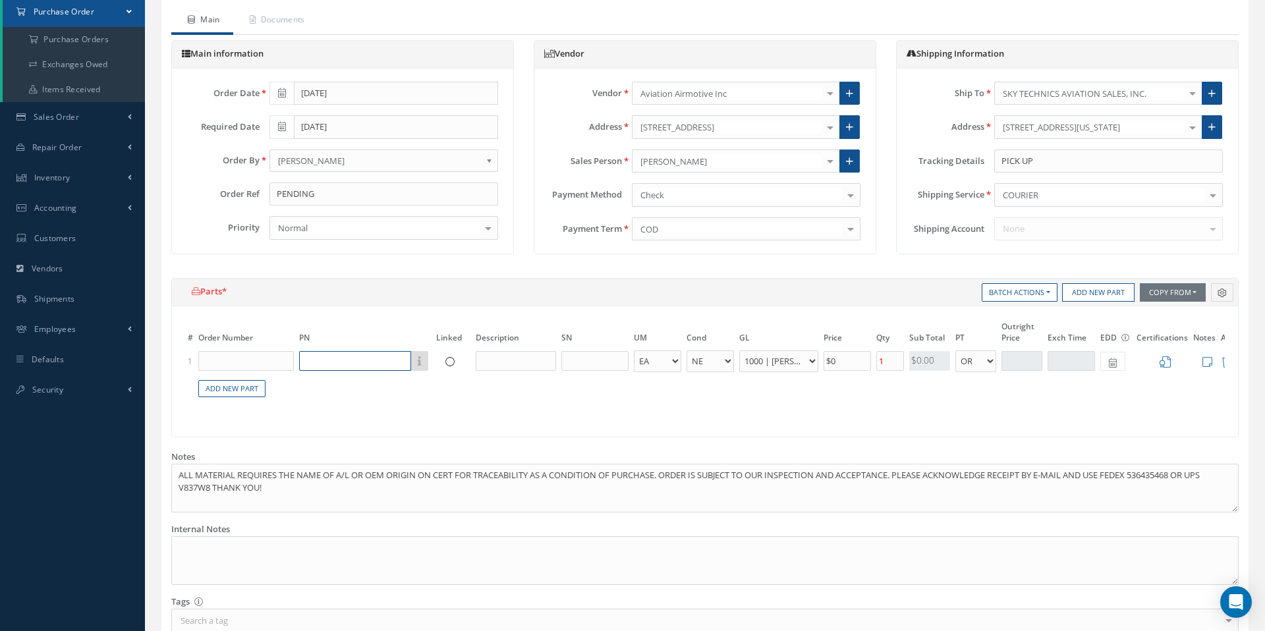
click at [324, 361] on input "text" at bounding box center [355, 361] width 112 height 20
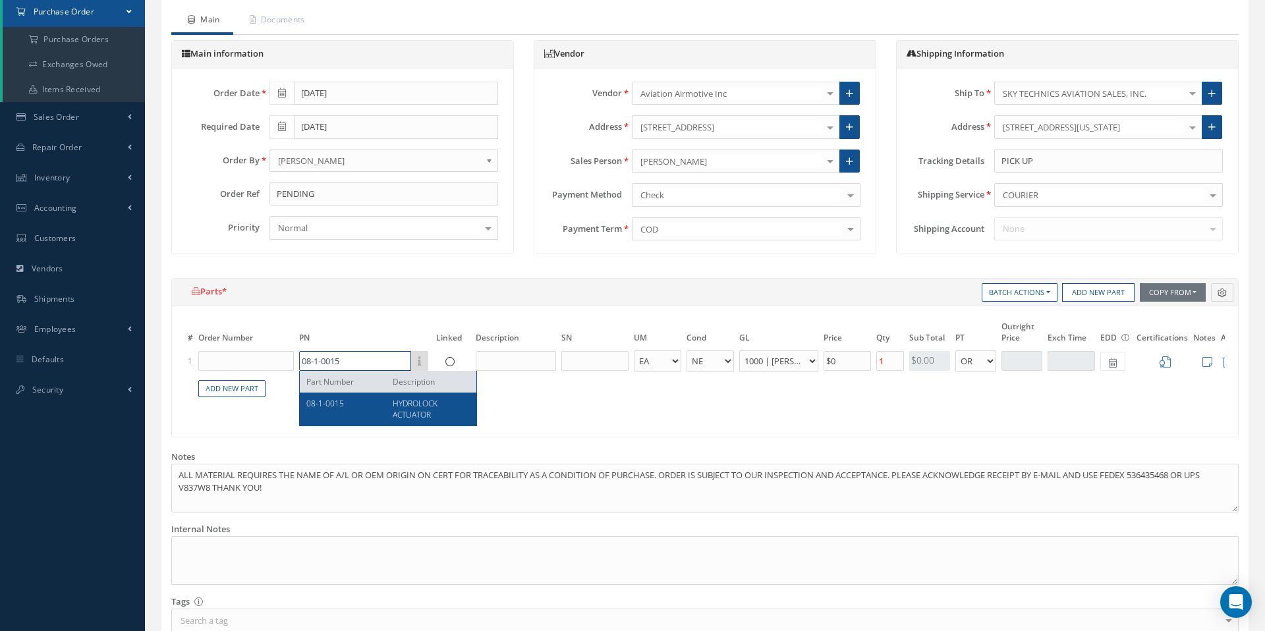
type input "08-1-0015"
click at [400, 408] on span "HYDROLOCK ACTUATOR" at bounding box center [415, 409] width 45 height 22
type input "HYDROLOCK ACTUATOR"
select select "6"
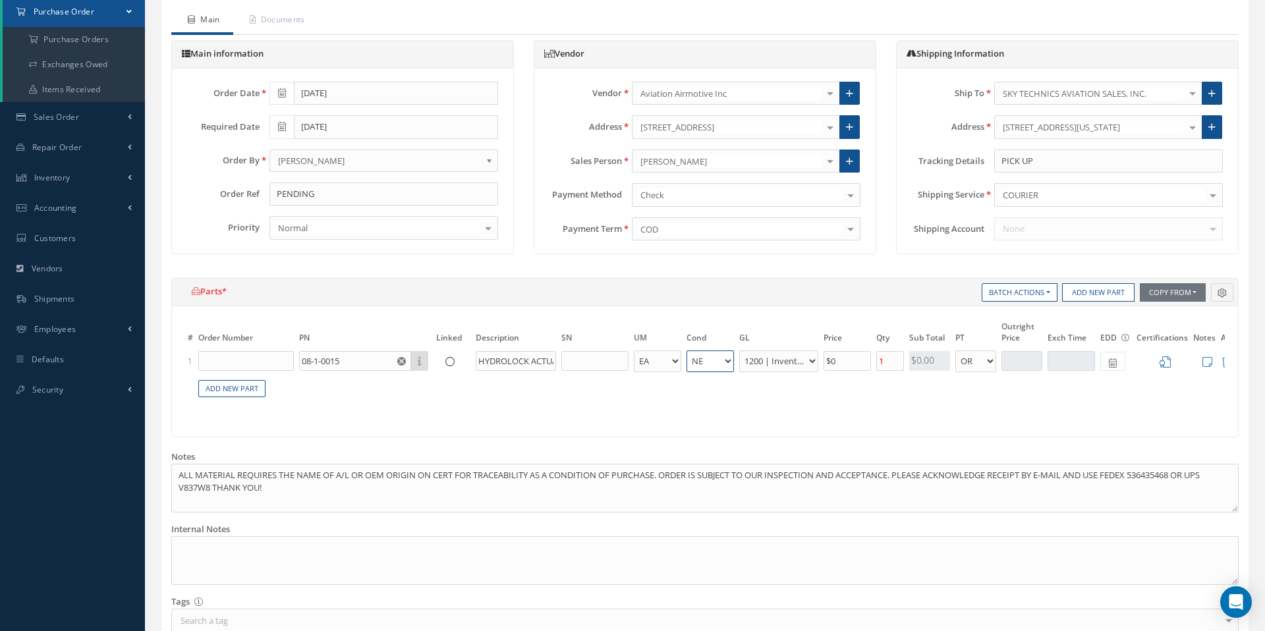
click at [730, 360] on select "AR BC BER CAL FN FP INSP NE NS N/A OH RE RP SV" at bounding box center [710, 362] width 47 height 22
select select "7"
click at [687, 351] on select "AR BC BER CAL FN FP INSP NE NS N/A OH RE RP SV" at bounding box center [710, 362] width 47 height 22
drag, startPoint x: 841, startPoint y: 363, endPoint x: 816, endPoint y: 363, distance: 25.0
click at [816, 363] on tr "1 08-1-0015 Part Number Description HYDROLOCK ACTUATOR EA FT IN KIT MT OZ PT LB…" at bounding box center [716, 361] width 1063 height 24
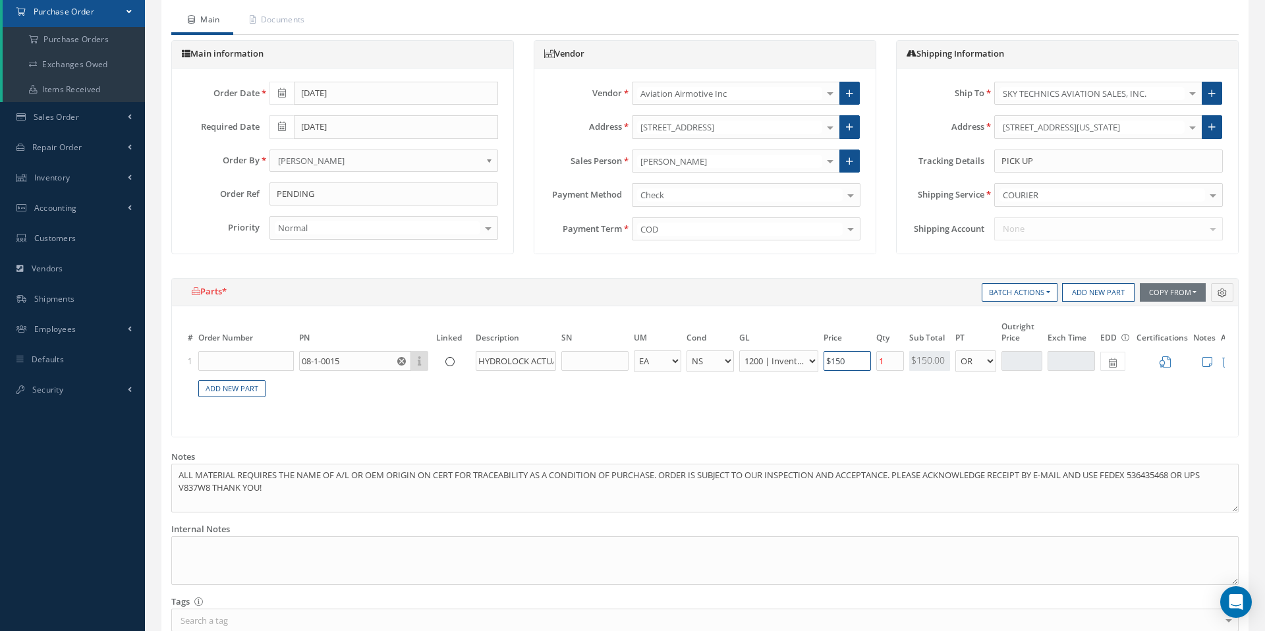
type input "$150"
drag, startPoint x: 893, startPoint y: 365, endPoint x: 869, endPoint y: 363, distance: 23.8
click at [869, 363] on tr "1 08-1-0015 Part Number Description HYDROLOCK ACTUATOR EA FT IN KIT MT OZ PT LB…" at bounding box center [716, 361] width 1063 height 24
type input "5"
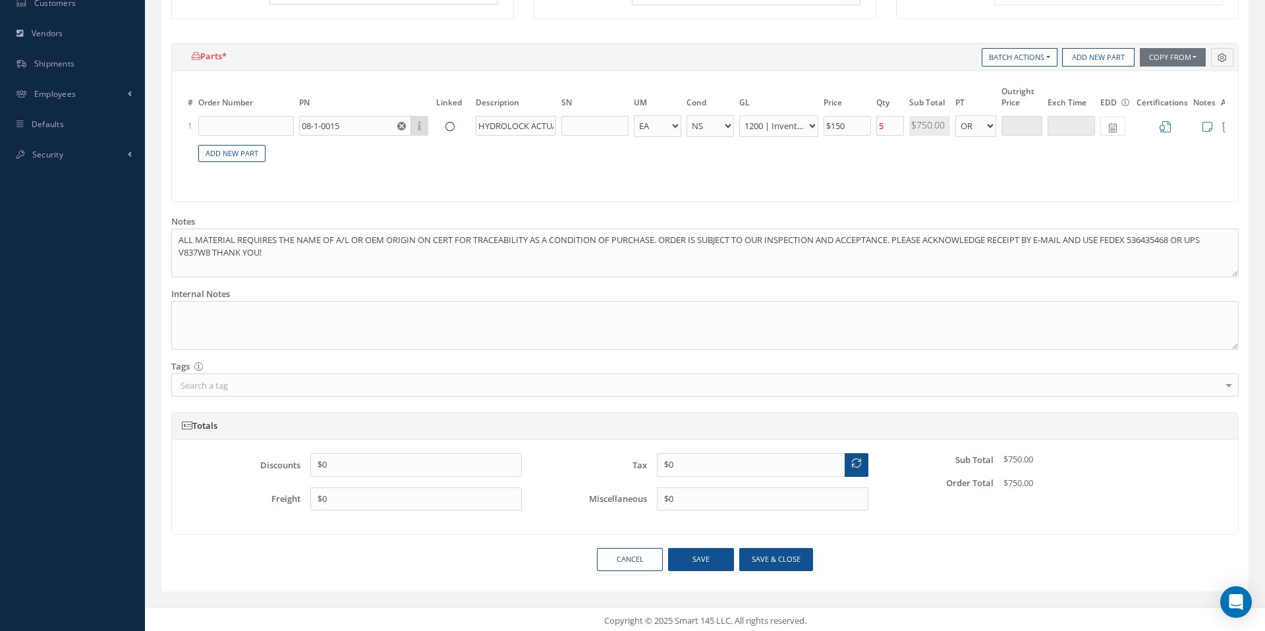
scroll to position [368, 0]
click at [689, 500] on input "$0" at bounding box center [763, 501] width 212 height 24
click at [234, 318] on textarea at bounding box center [705, 327] width 1068 height 49
click at [711, 503] on input "$20" at bounding box center [763, 496] width 212 height 24
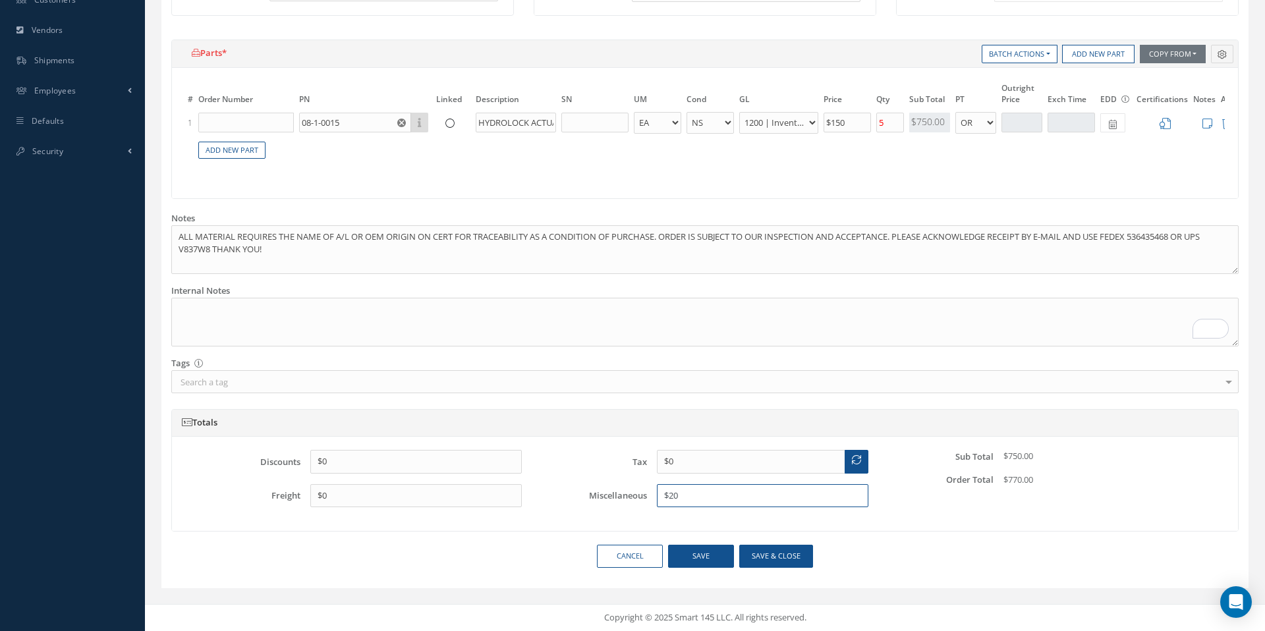
type input "$20"
click at [349, 264] on textarea "ALL MATERIAL REQUIRES THE NAME OF A/L OR OEM ORIGIN ON CERT FOR TRACEABILITY AS…" at bounding box center [705, 249] width 1068 height 49
type textarea "ALL MATERIAL REQUIRES THE NAME OF A/L OR OEM ORIGIN ON CERT FOR TRACEABILITY AS…"
click at [759, 556] on button "Save & close" at bounding box center [776, 556] width 74 height 23
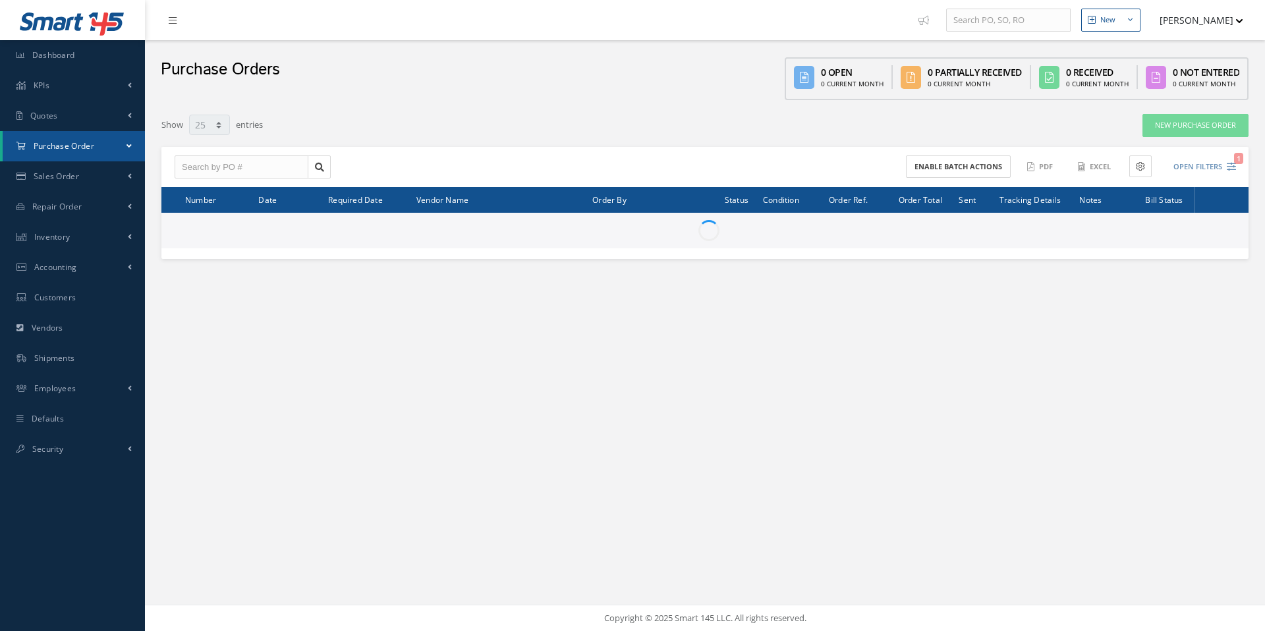
select select "25"
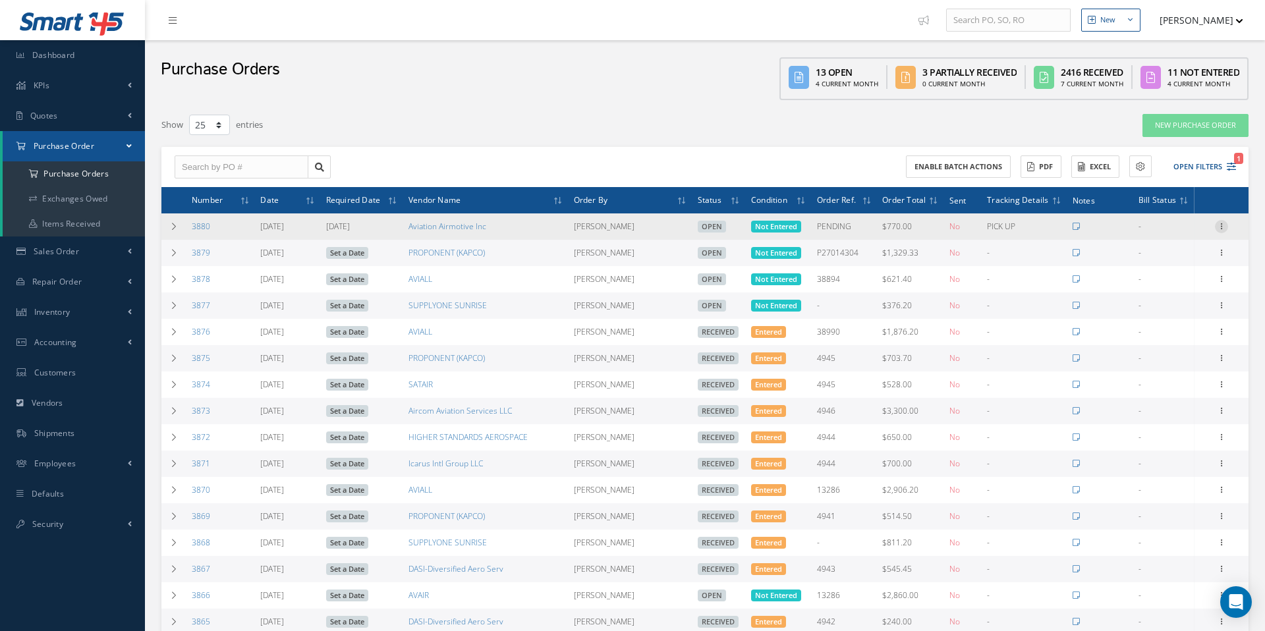
click at [1225, 227] on icon at bounding box center [1221, 225] width 13 height 11
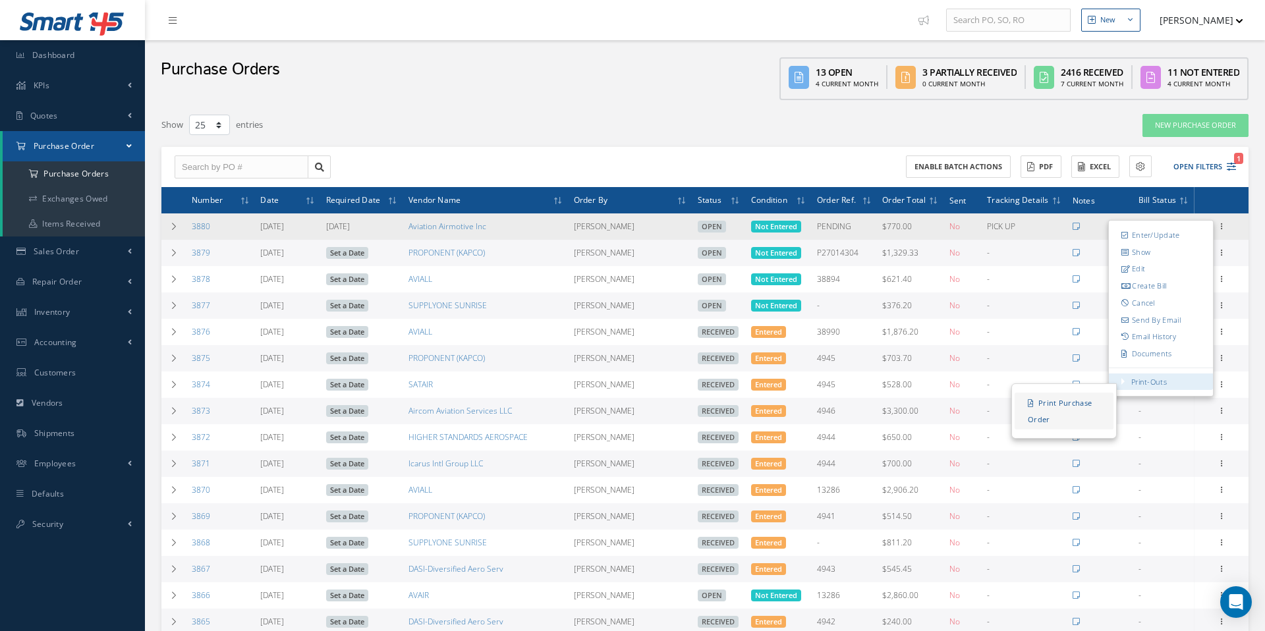
click at [1065, 409] on link "Print Purchase Order" at bounding box center [1064, 411] width 99 height 37
